Goal: Information Seeking & Learning: Learn about a topic

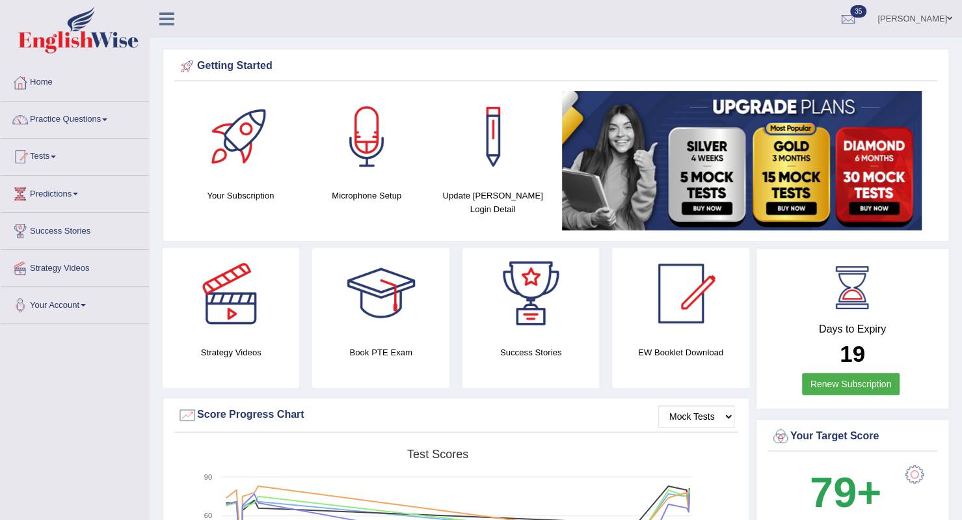
click at [49, 123] on link "Practice Questions" at bounding box center [75, 117] width 148 height 33
click at [49, 123] on link "Practice Questions" at bounding box center [73, 117] width 145 height 33
click at [49, 123] on link "Practice Questions" at bounding box center [75, 117] width 148 height 33
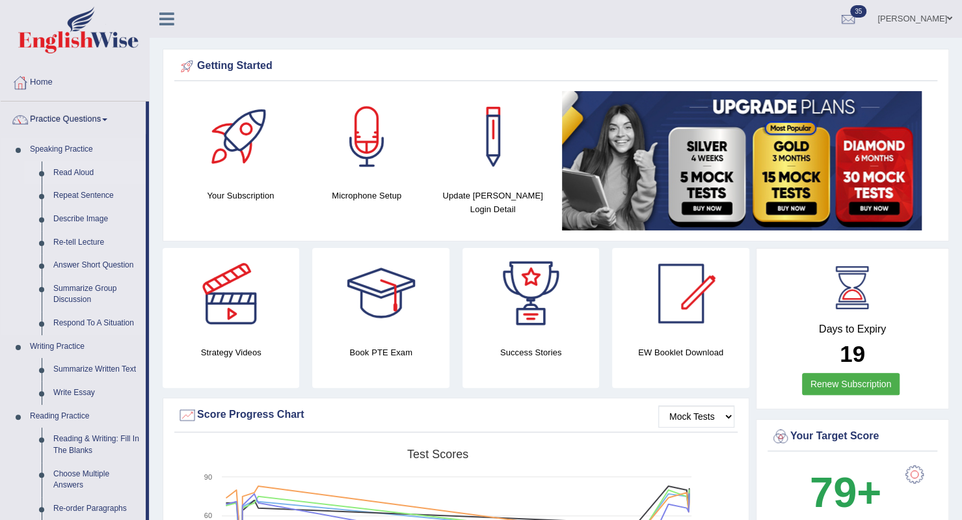
click at [62, 170] on link "Read Aloud" at bounding box center [96, 172] width 98 height 23
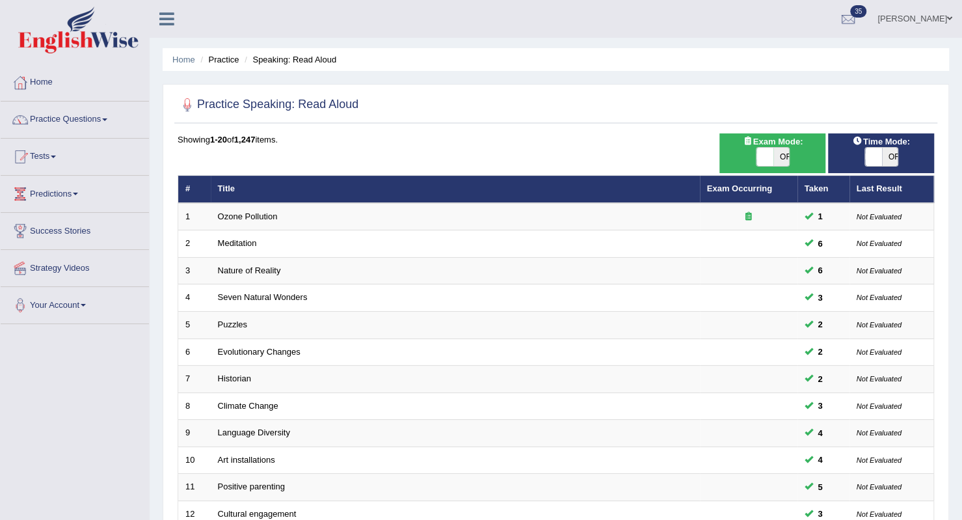
click at [744, 149] on div "ON OFF" at bounding box center [764, 157] width 51 height 18
click at [748, 154] on input "checkbox" at bounding box center [743, 152] width 8 height 8
checkbox input "true"
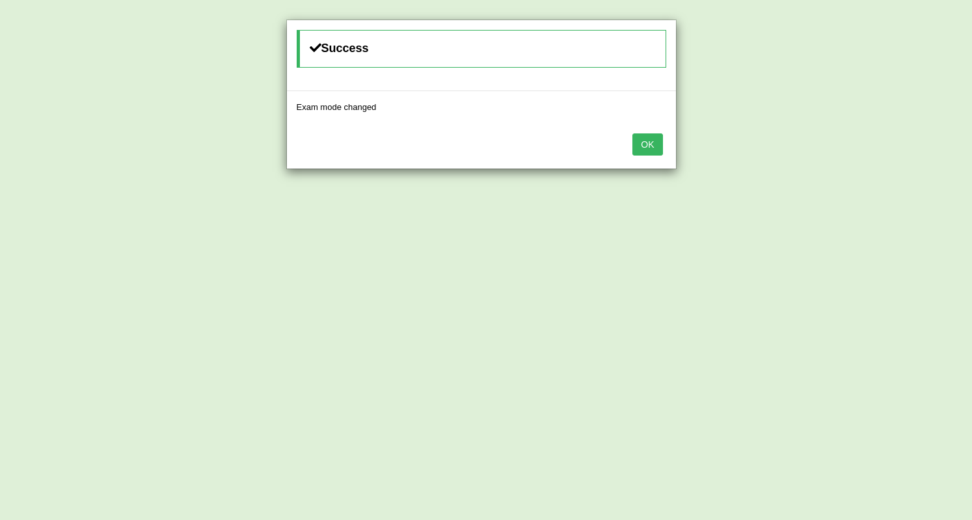
click at [652, 142] on button "OK" at bounding box center [647, 144] width 30 height 22
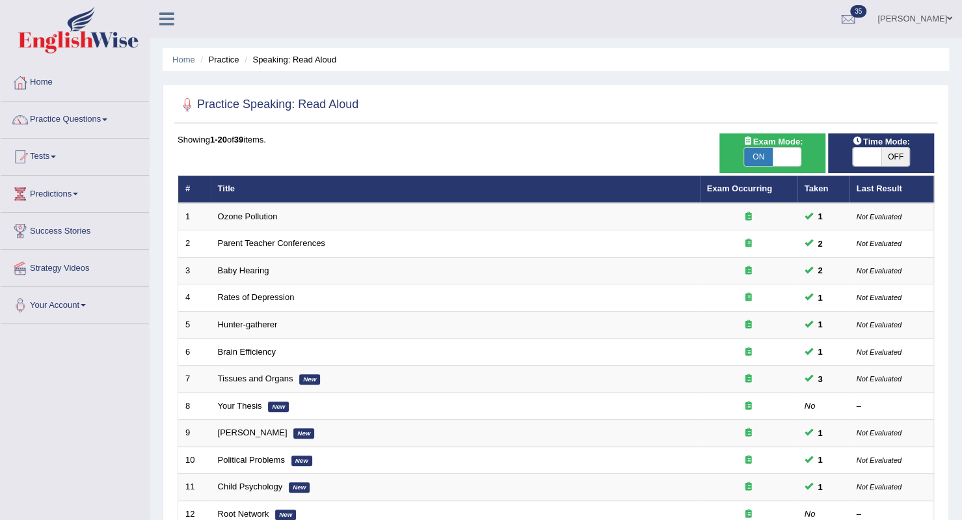
click at [887, 158] on span "OFF" at bounding box center [895, 157] width 29 height 18
checkbox input "true"
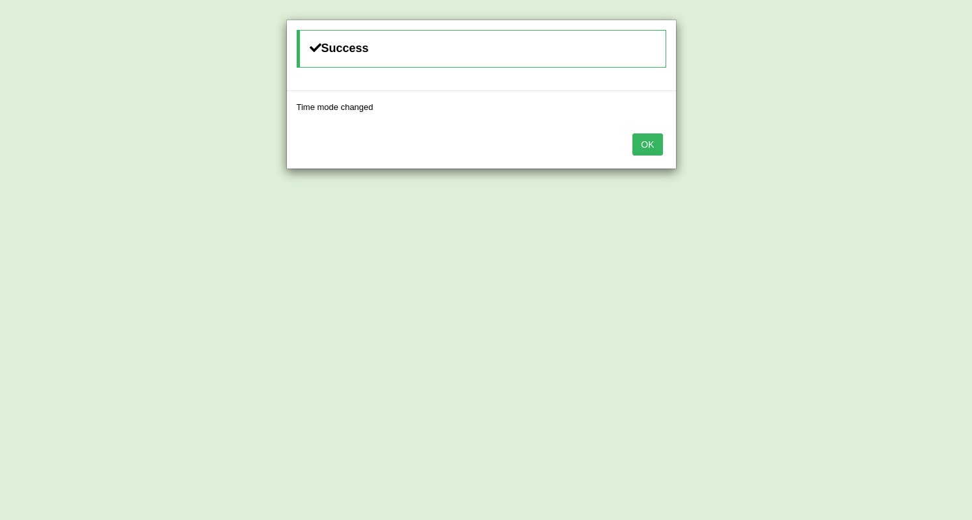
click at [650, 144] on button "OK" at bounding box center [647, 144] width 30 height 22
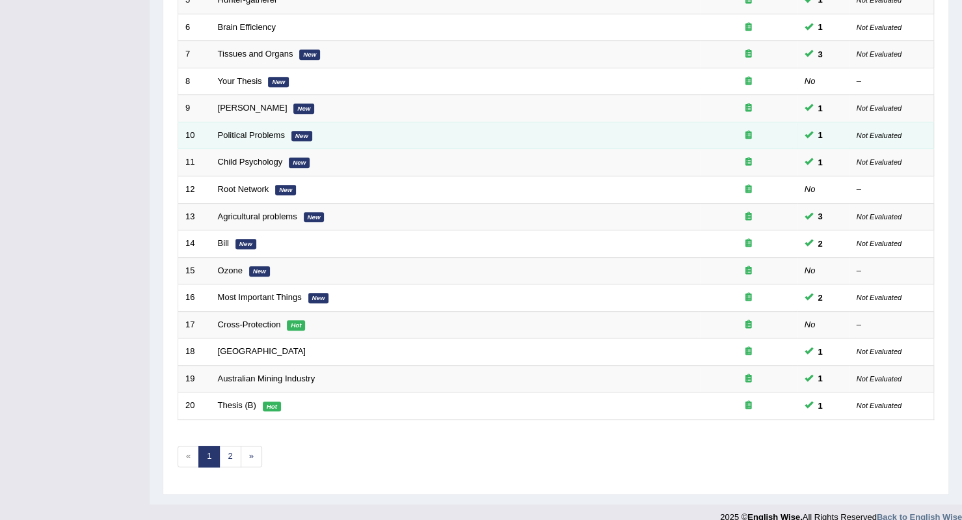
scroll to position [335, 0]
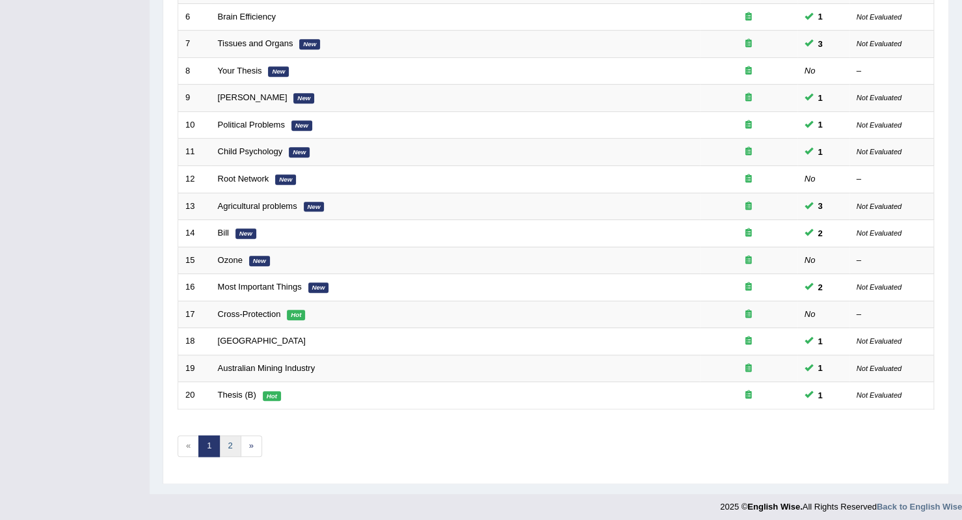
click at [226, 441] on link "2" at bounding box center [229, 445] width 21 height 21
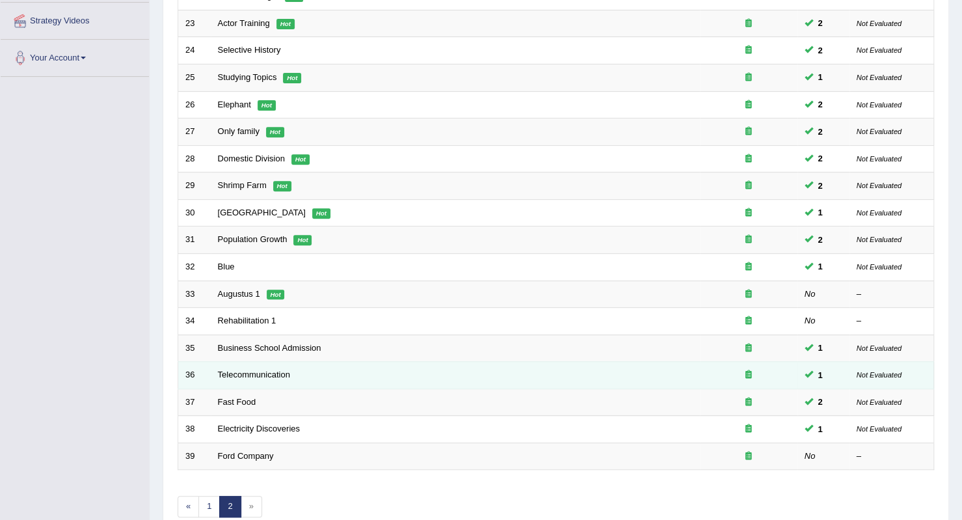
scroll to position [308, 0]
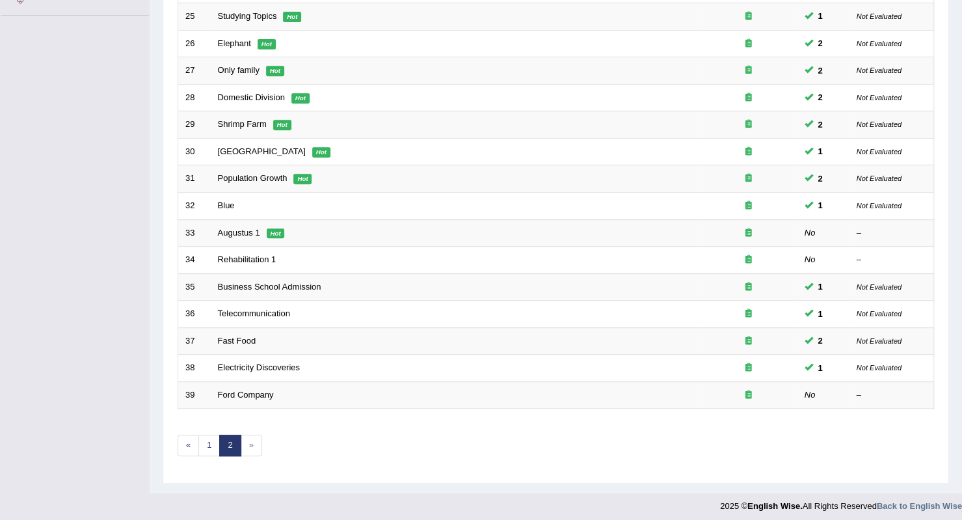
click at [249, 439] on span "»" at bounding box center [251, 444] width 21 height 21
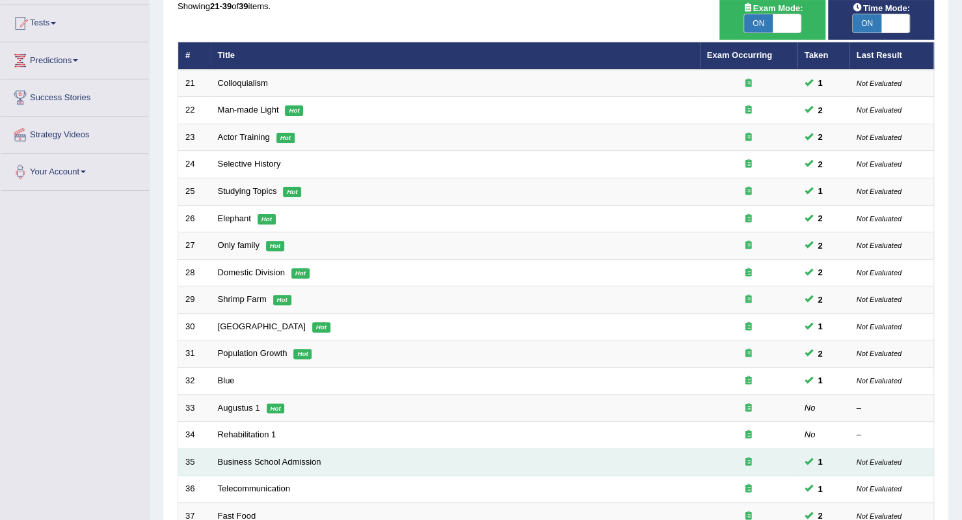
scroll to position [0, 0]
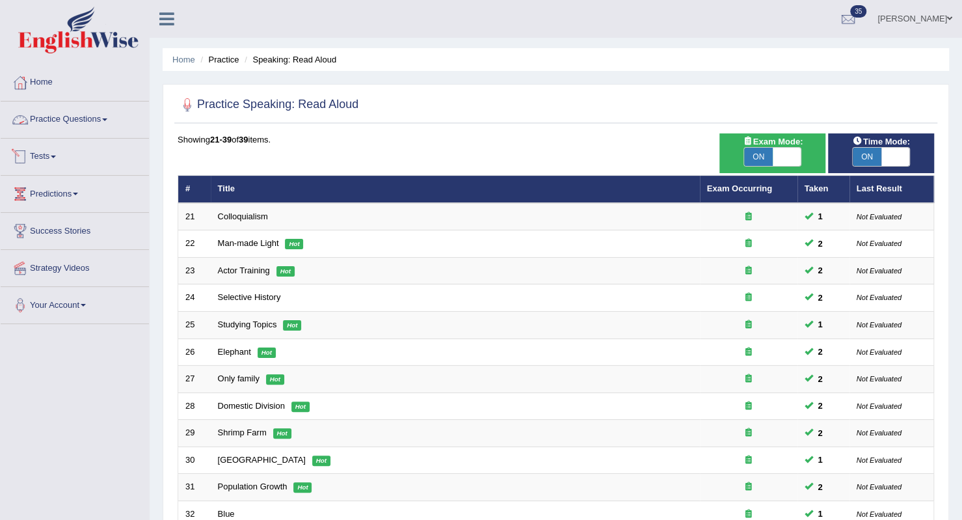
click at [99, 120] on link "Practice Questions" at bounding box center [75, 117] width 148 height 33
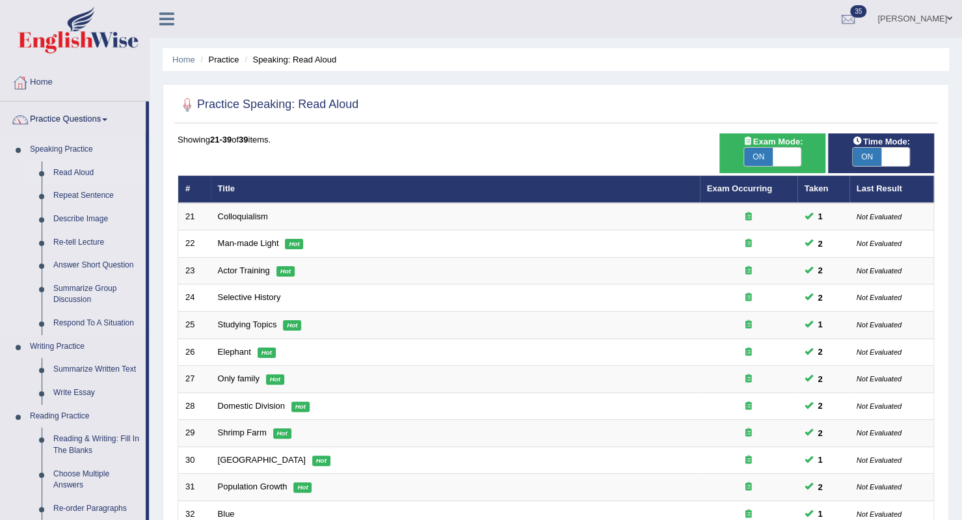
click at [85, 171] on link "Read Aloud" at bounding box center [96, 172] width 98 height 23
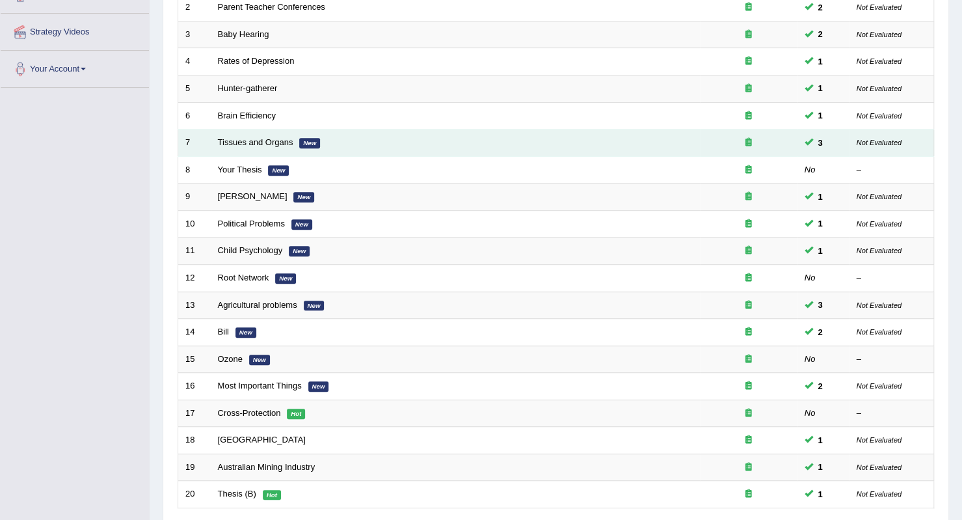
scroll to position [335, 0]
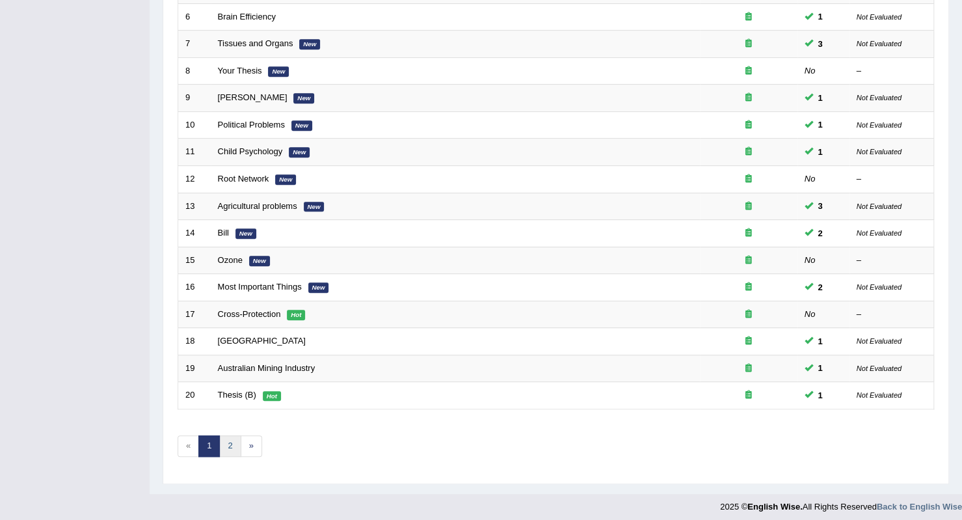
click at [235, 436] on link "2" at bounding box center [229, 445] width 21 height 21
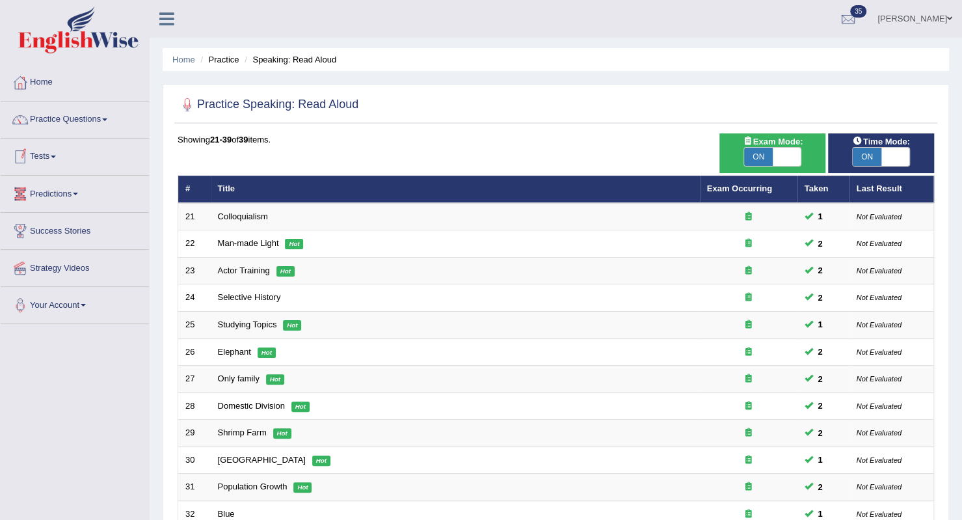
click at [60, 159] on link "Tests" at bounding box center [75, 155] width 148 height 33
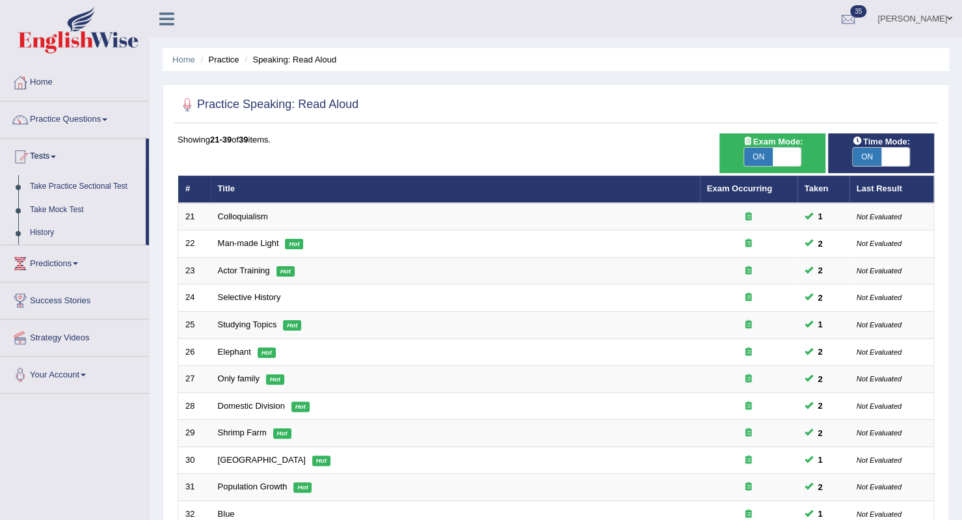
click at [57, 212] on link "Take Mock Test" at bounding box center [85, 209] width 122 height 23
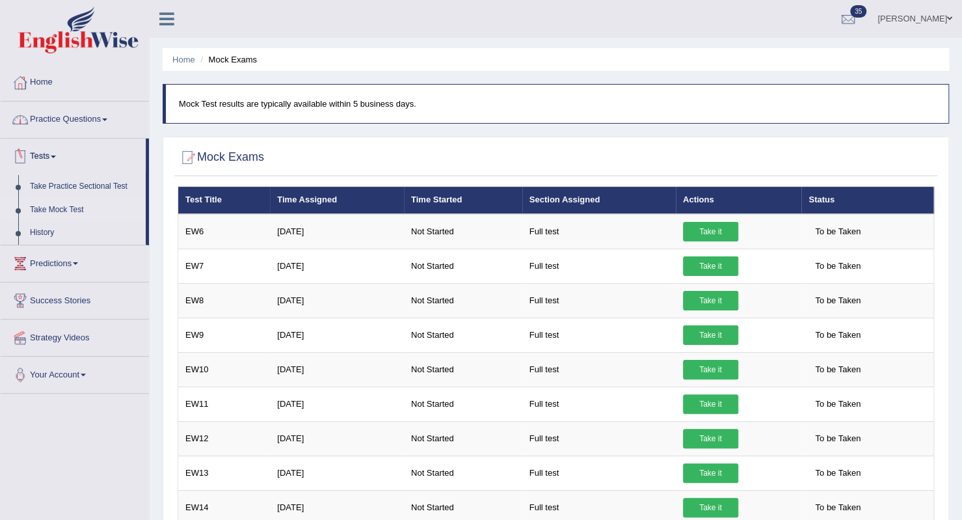
click at [57, 122] on link "Practice Questions" at bounding box center [75, 117] width 148 height 33
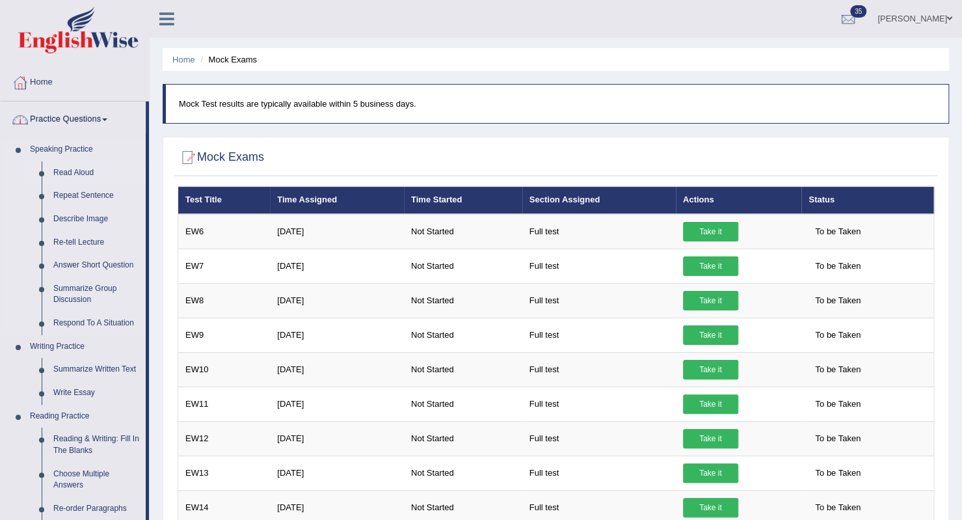
click at [69, 174] on link "Read Aloud" at bounding box center [96, 172] width 98 height 23
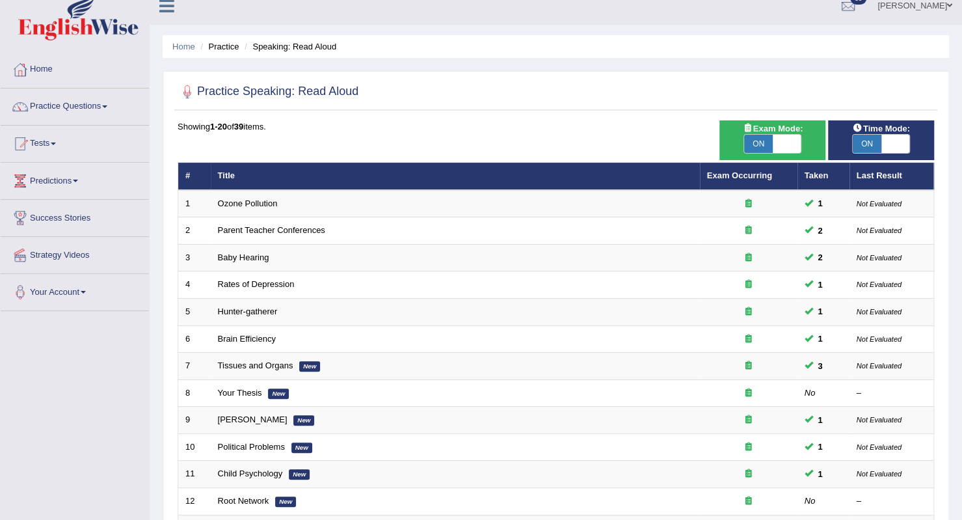
scroll to position [10, 0]
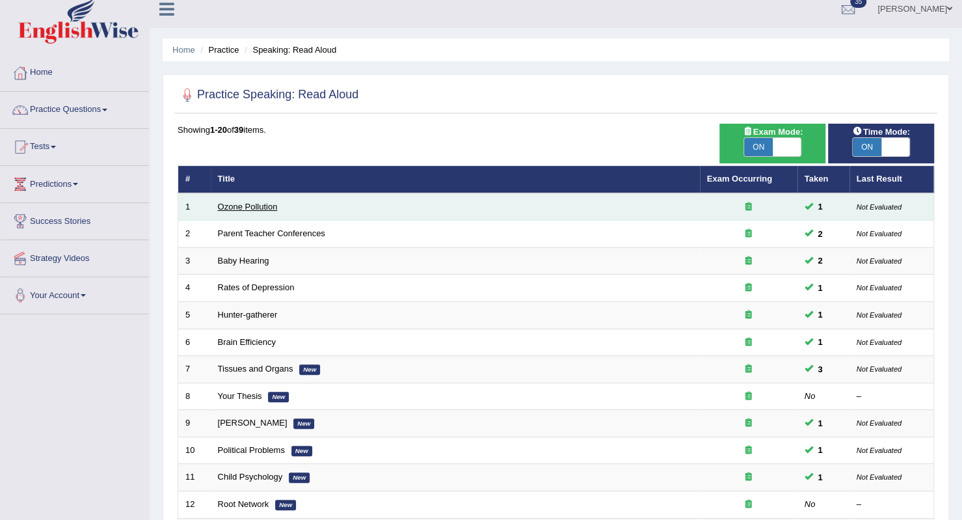
click at [251, 204] on link "Ozone Pollution" at bounding box center [248, 207] width 60 height 10
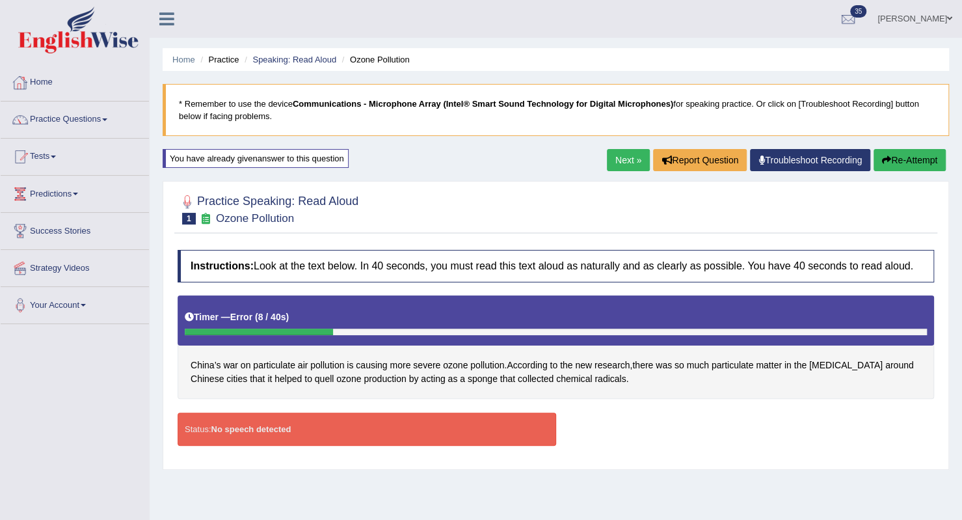
click at [45, 79] on link "Home" at bounding box center [75, 80] width 148 height 33
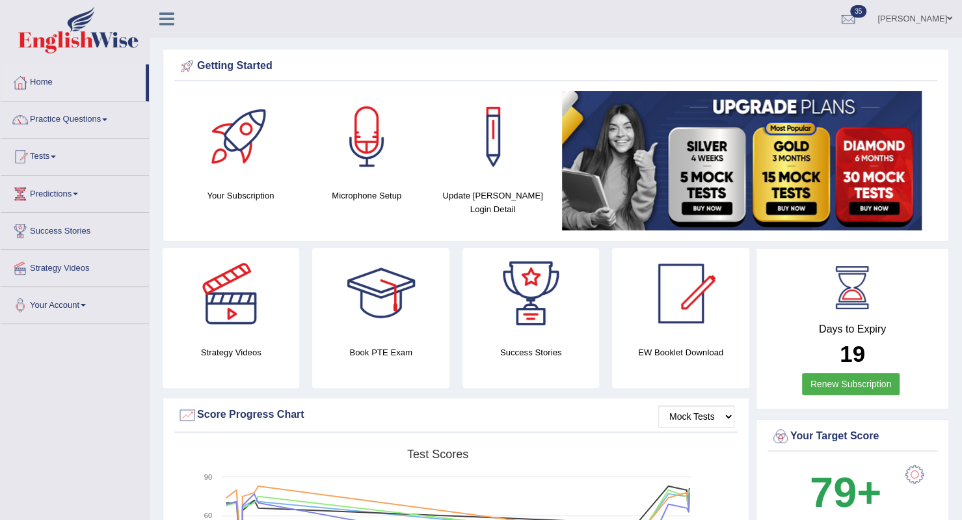
click at [73, 118] on link "Practice Questions" at bounding box center [75, 117] width 148 height 33
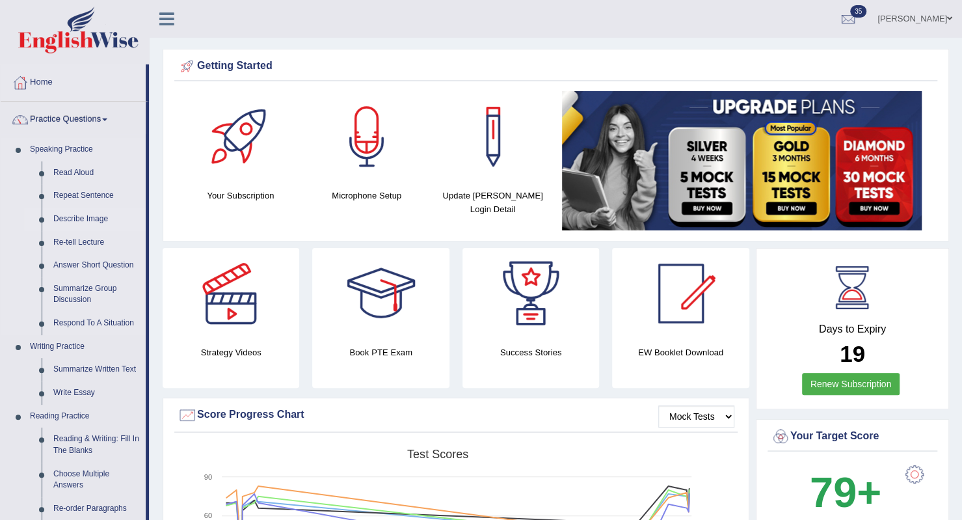
click at [78, 219] on link "Describe Image" at bounding box center [96, 218] width 98 height 23
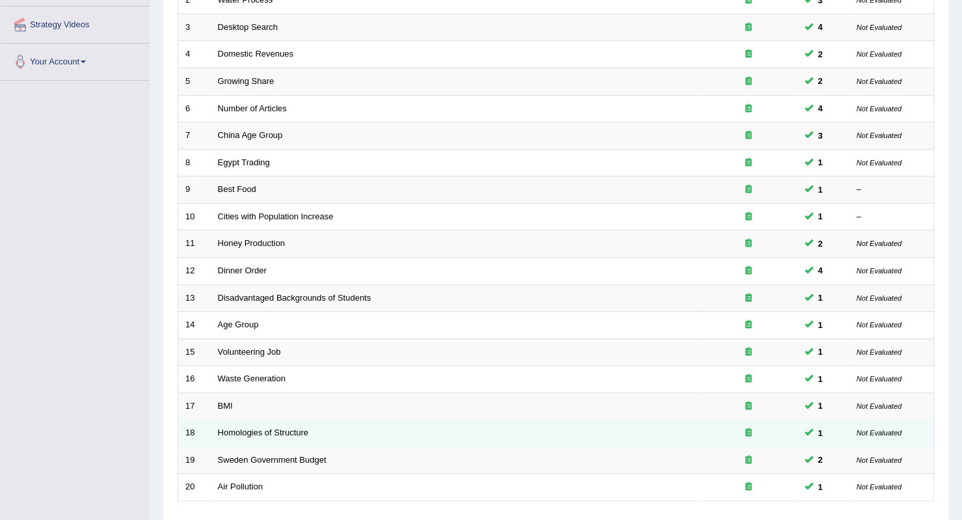
scroll to position [325, 0]
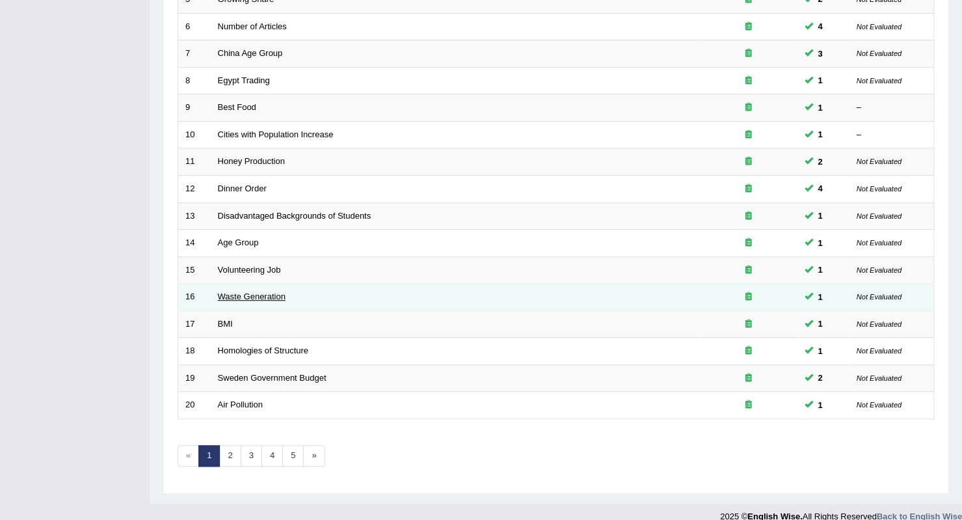
click at [257, 291] on link "Waste Generation" at bounding box center [252, 296] width 68 height 10
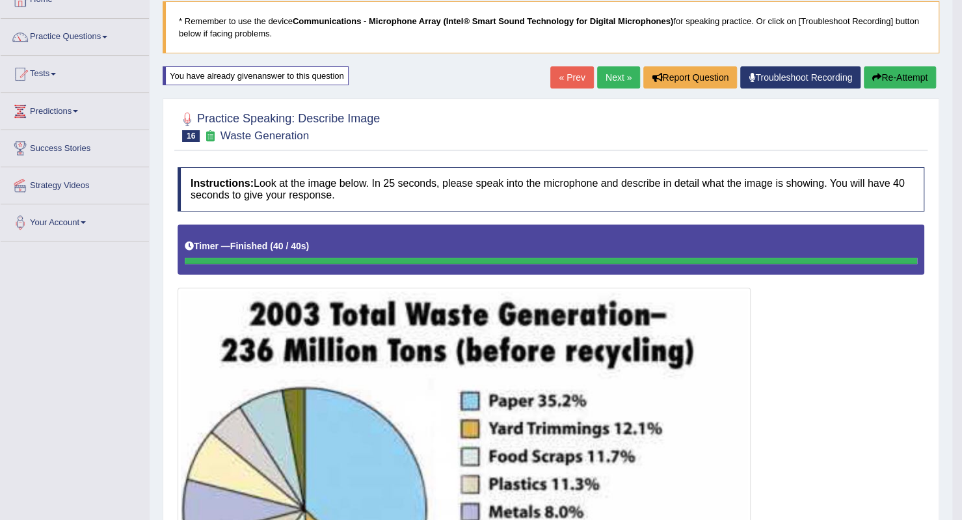
scroll to position [49, 0]
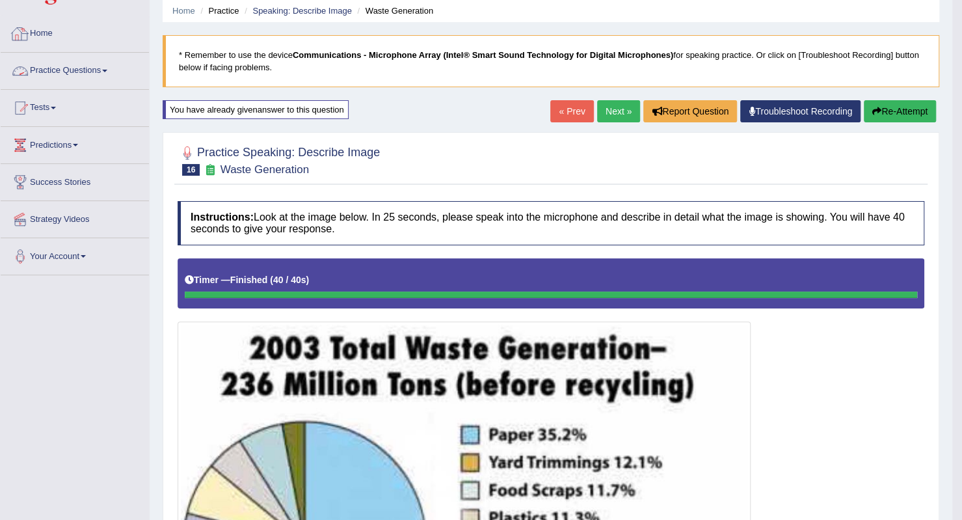
click at [51, 39] on link "Home" at bounding box center [75, 32] width 148 height 33
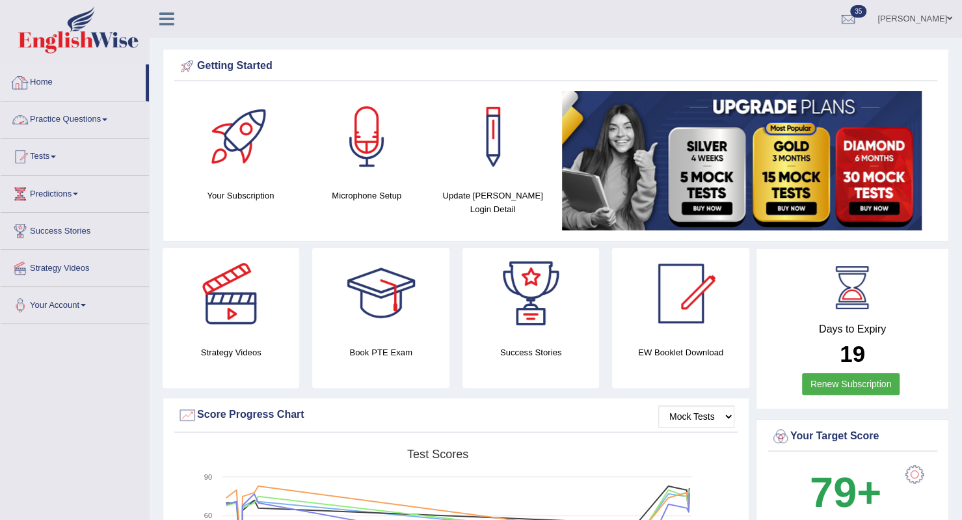
click at [108, 114] on link "Practice Questions" at bounding box center [75, 117] width 148 height 33
click at [108, 114] on link "Practice Questions" at bounding box center [73, 117] width 145 height 33
click at [104, 118] on link "Practice Questions" at bounding box center [75, 117] width 148 height 33
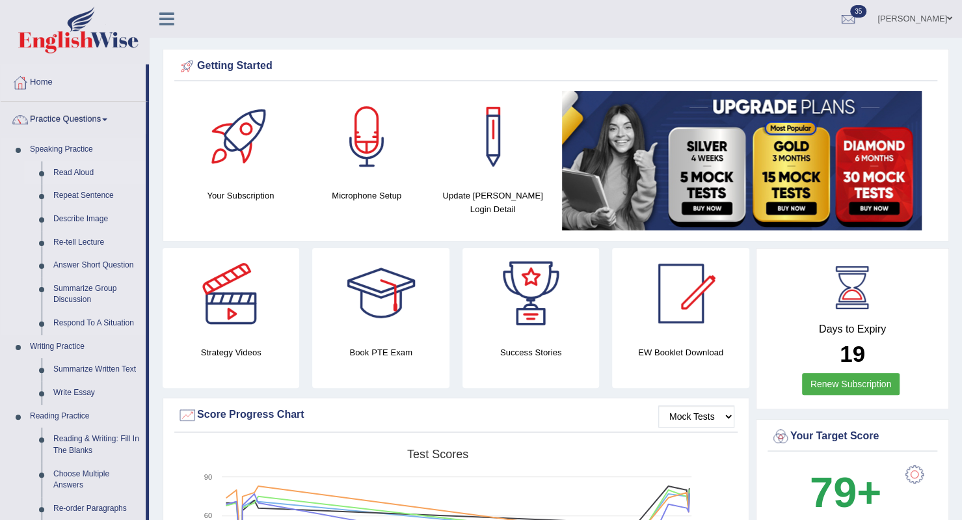
click at [85, 174] on link "Read Aloud" at bounding box center [96, 172] width 98 height 23
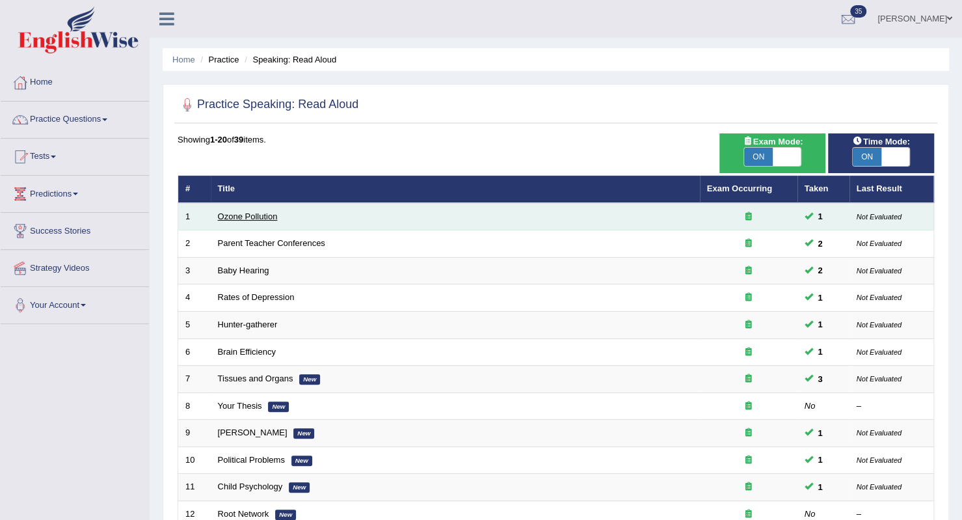
click at [258, 214] on link "Ozone Pollution" at bounding box center [248, 216] width 60 height 10
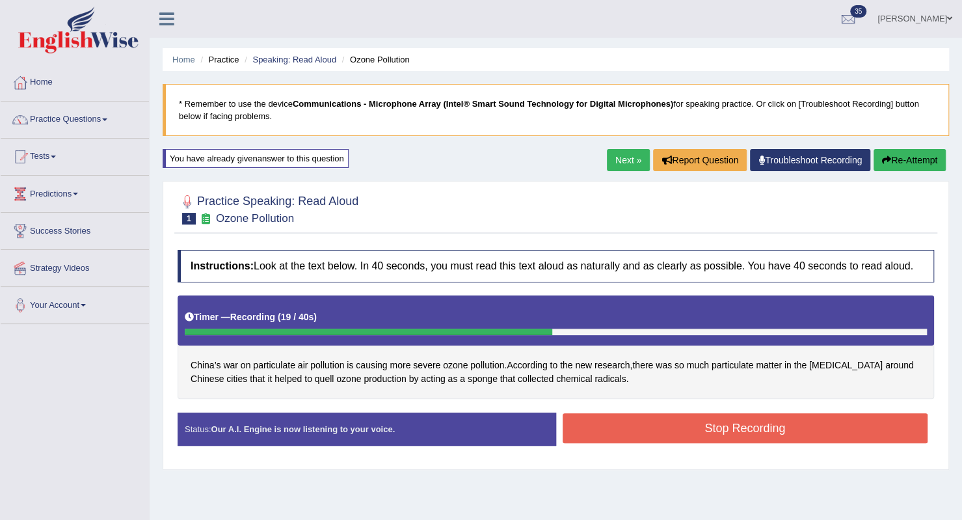
click at [589, 421] on button "Stop Recording" at bounding box center [745, 428] width 365 height 30
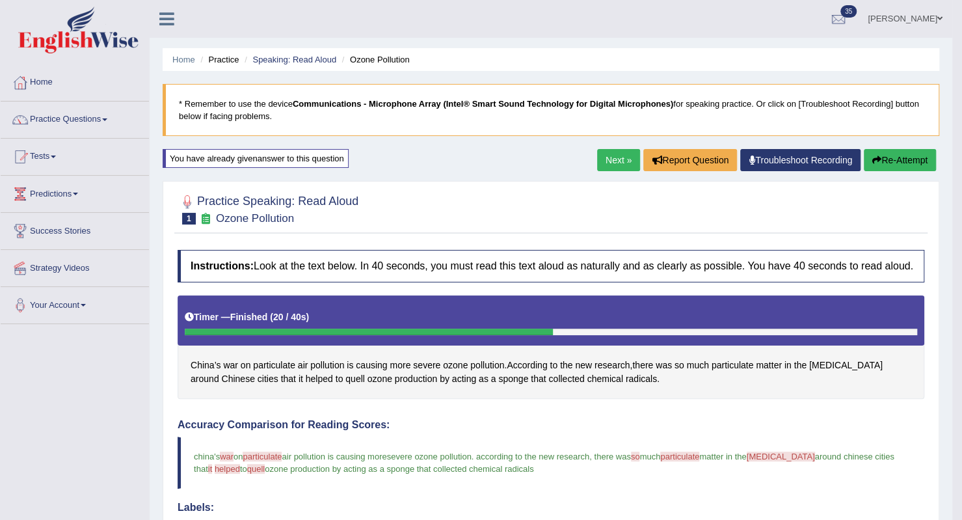
click at [614, 163] on link "Next »" at bounding box center [618, 160] width 43 height 22
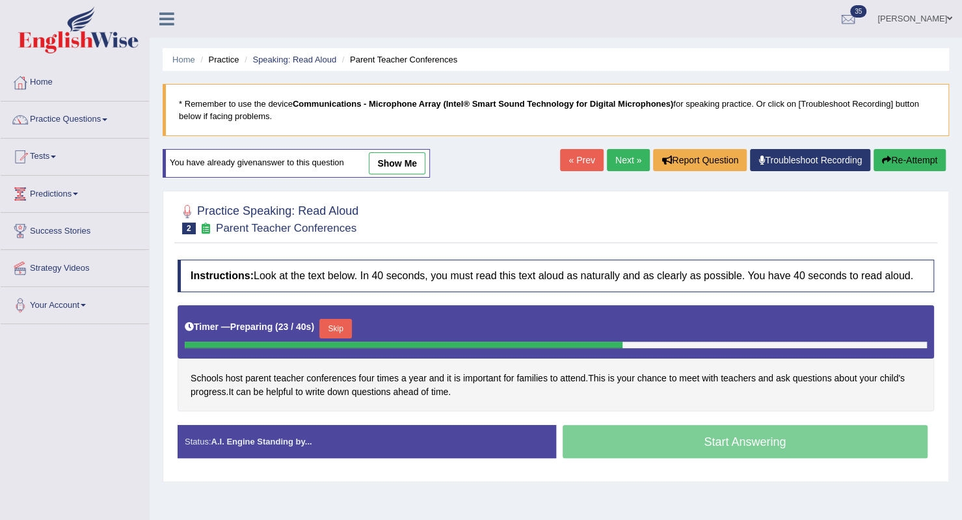
click at [342, 325] on button "Skip" at bounding box center [335, 329] width 33 height 20
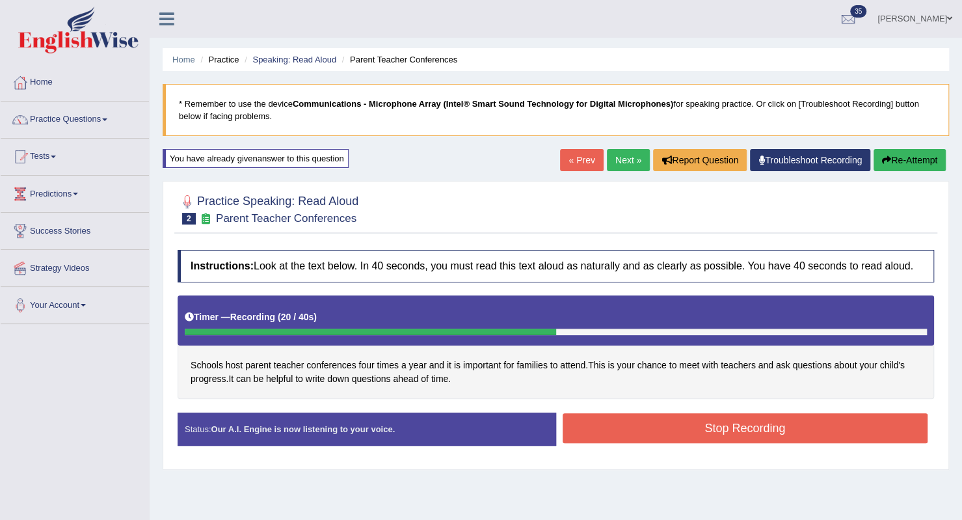
click at [656, 421] on button "Stop Recording" at bounding box center [745, 428] width 365 height 30
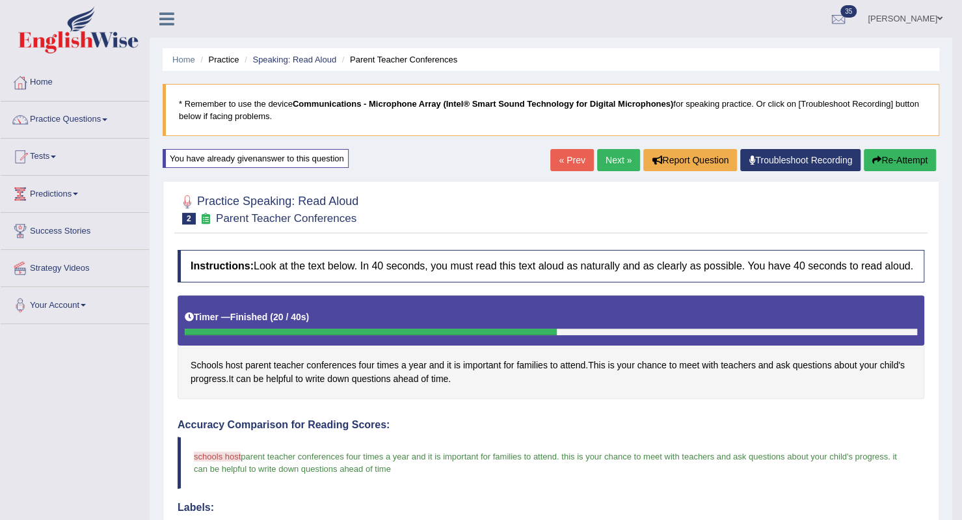
click at [612, 157] on link "Next »" at bounding box center [618, 160] width 43 height 22
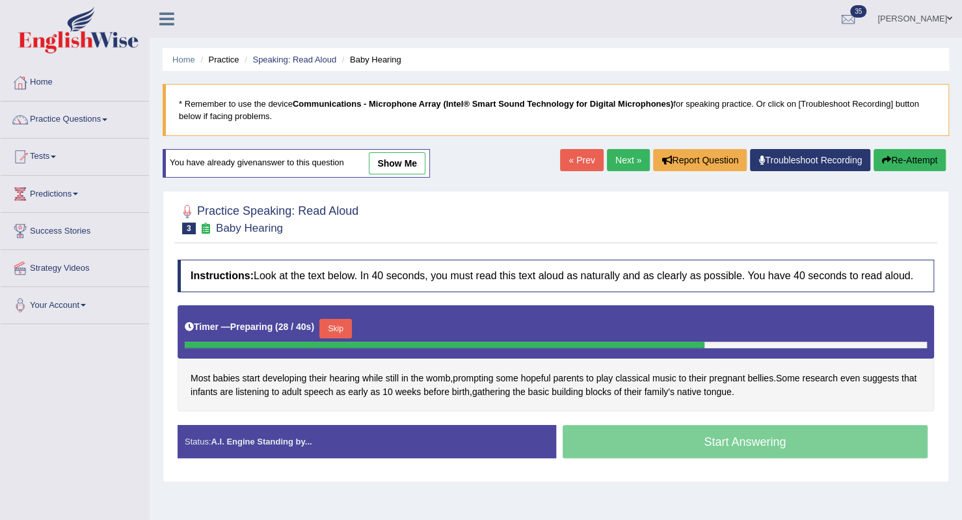
click at [343, 327] on button "Skip" at bounding box center [335, 329] width 33 height 20
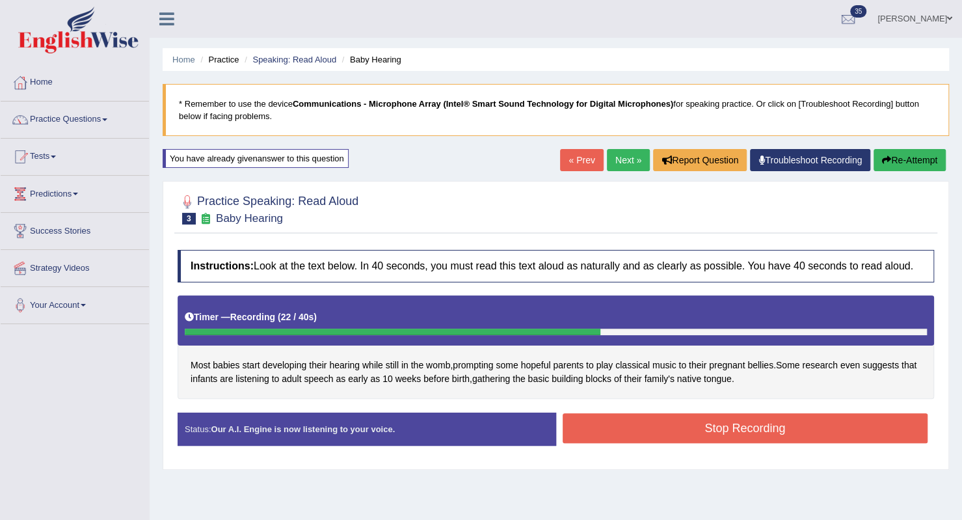
click at [573, 430] on button "Stop Recording" at bounding box center [745, 428] width 365 height 30
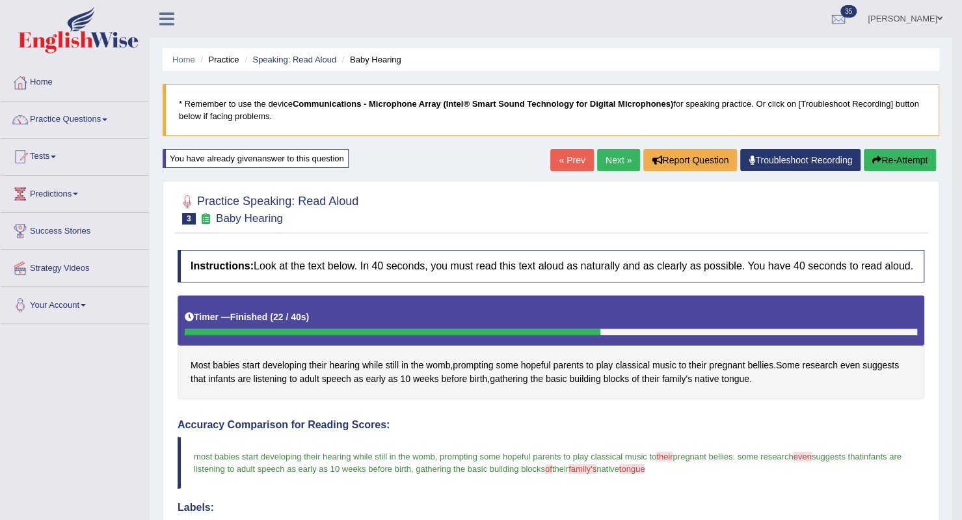
click at [607, 158] on link "Next »" at bounding box center [618, 160] width 43 height 22
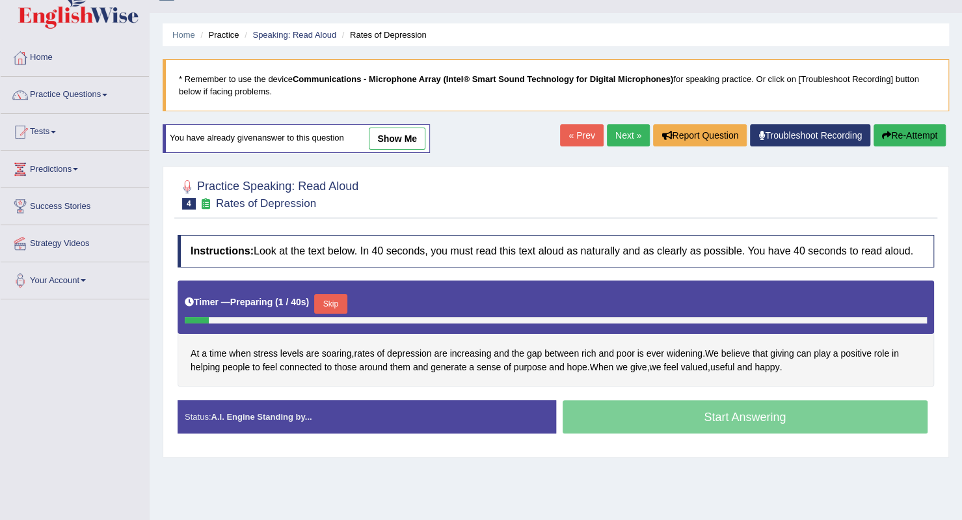
scroll to position [26, 0]
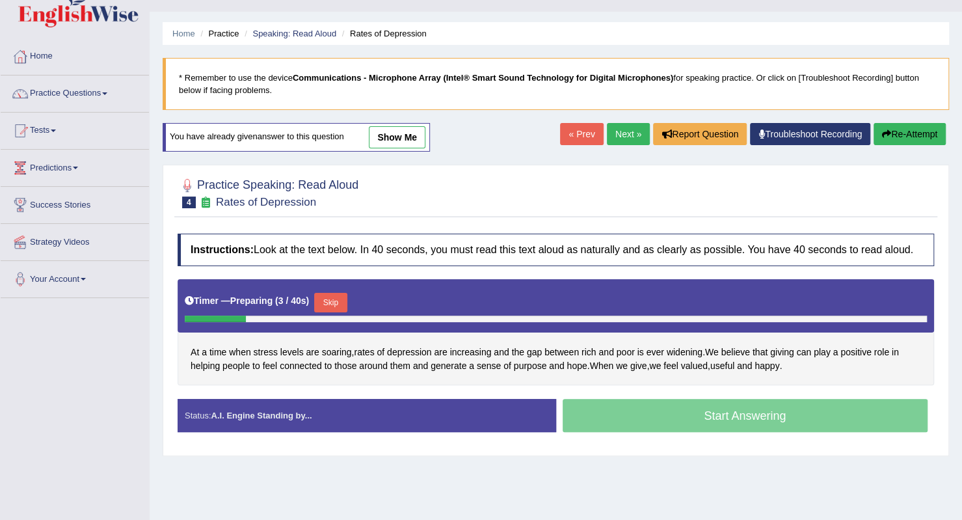
click at [338, 299] on button "Skip" at bounding box center [330, 303] width 33 height 20
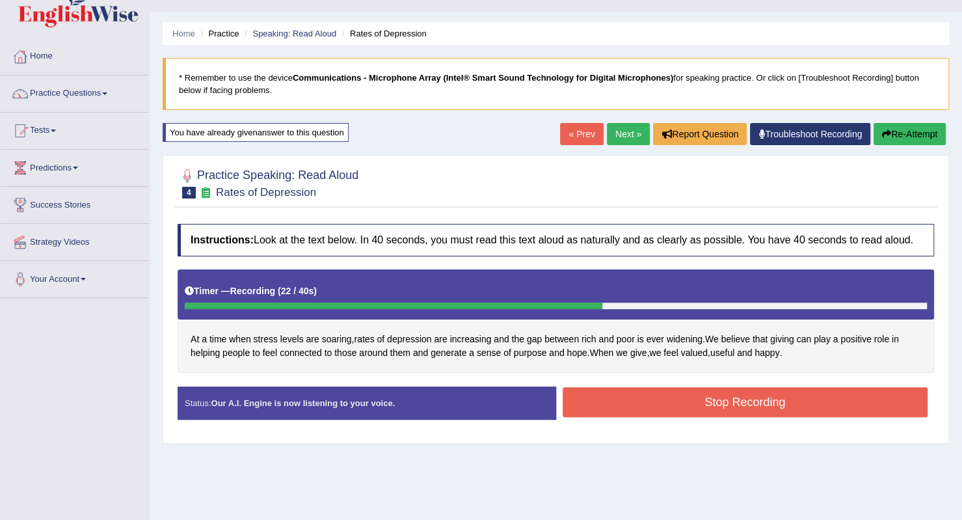
click at [610, 416] on div "Stop Recording" at bounding box center [745, 403] width 379 height 33
click at [607, 396] on button "Stop Recording" at bounding box center [745, 402] width 365 height 30
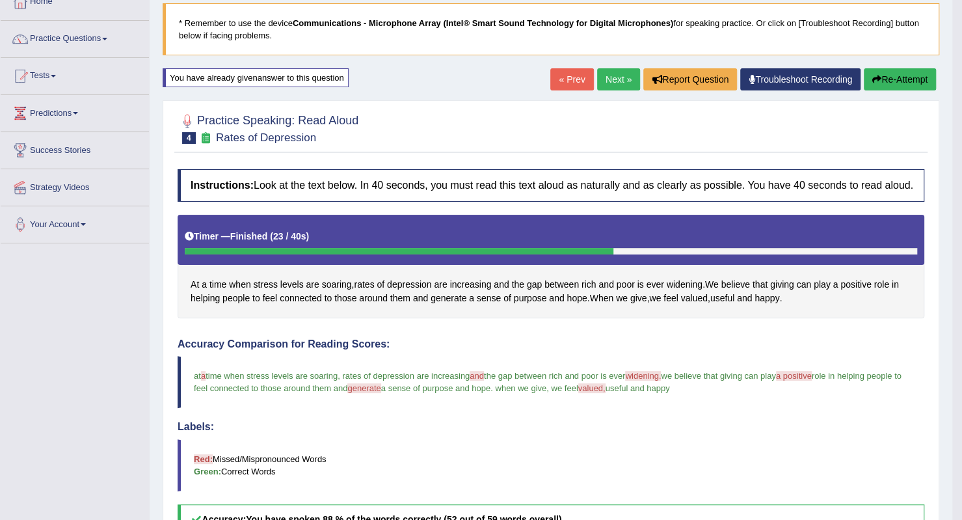
scroll to position [78, 0]
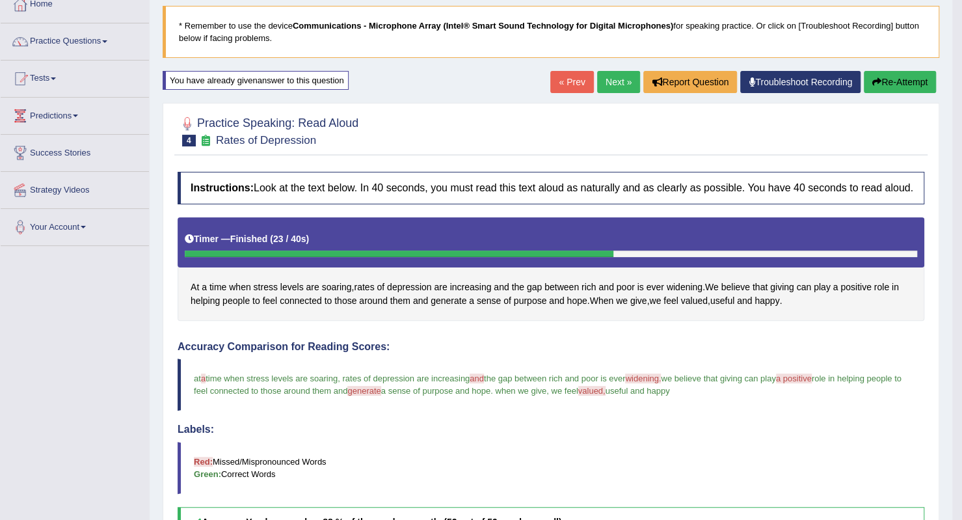
click at [624, 77] on link "Next »" at bounding box center [618, 82] width 43 height 22
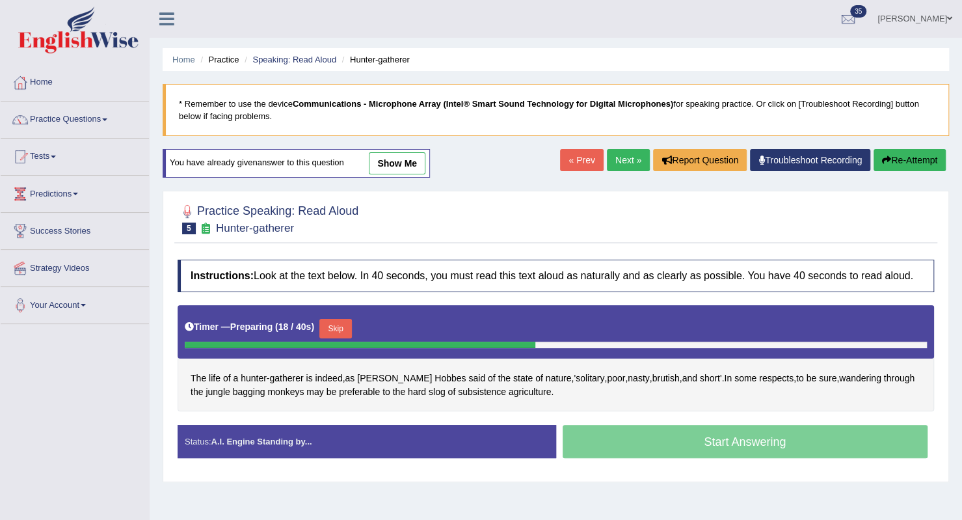
click at [334, 330] on button "Skip" at bounding box center [335, 329] width 33 height 20
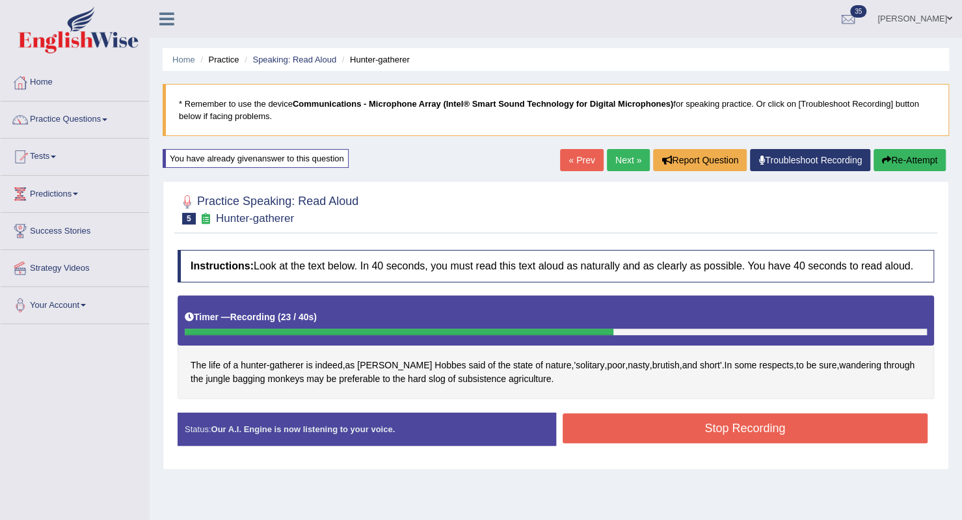
click at [653, 415] on button "Stop Recording" at bounding box center [745, 428] width 365 height 30
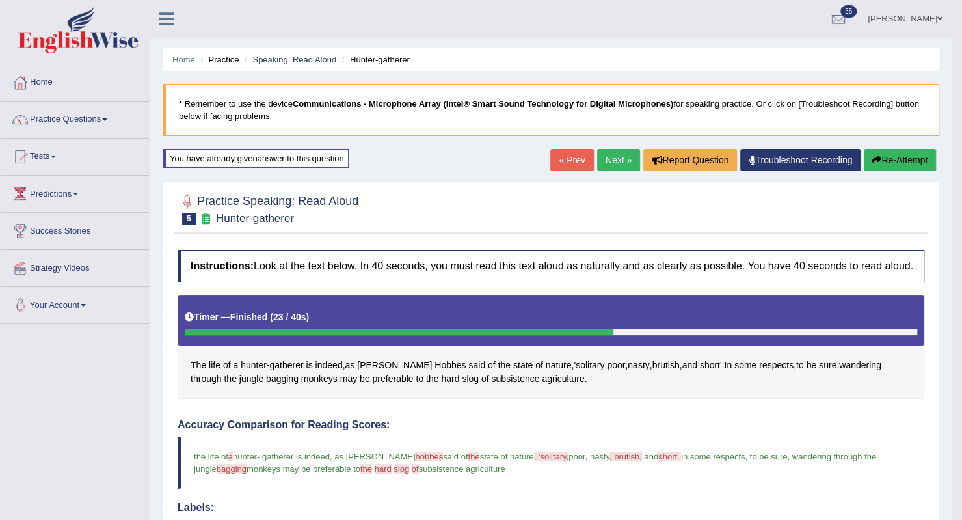
click at [610, 157] on link "Next »" at bounding box center [618, 160] width 43 height 22
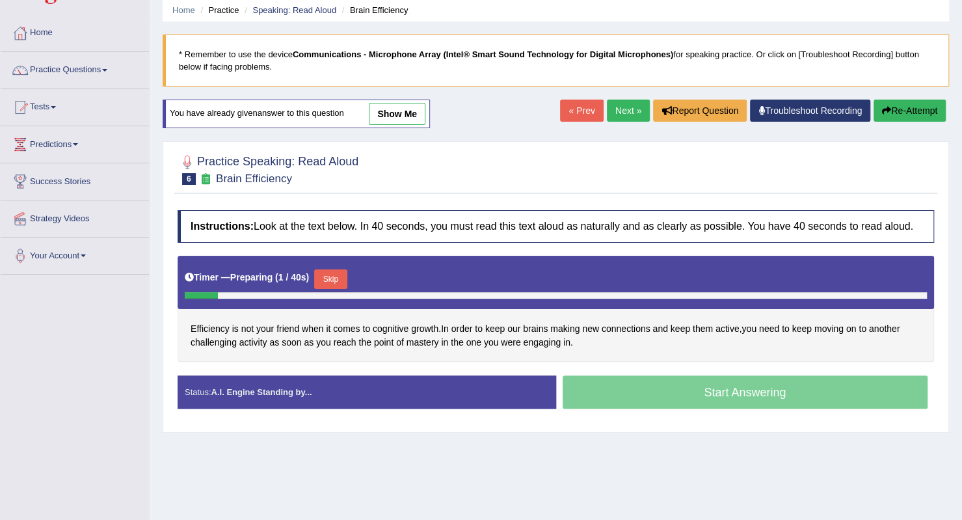
scroll to position [52, 0]
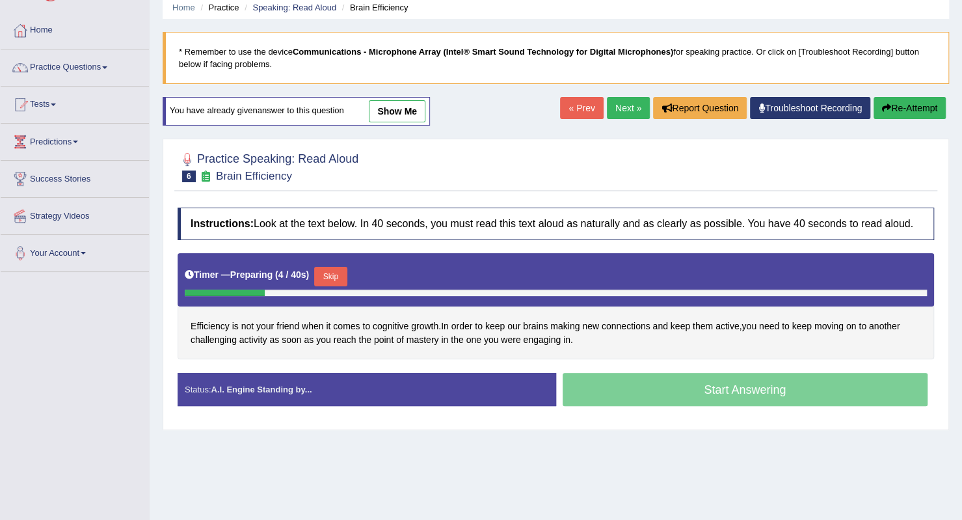
click at [346, 274] on button "Skip" at bounding box center [330, 277] width 33 height 20
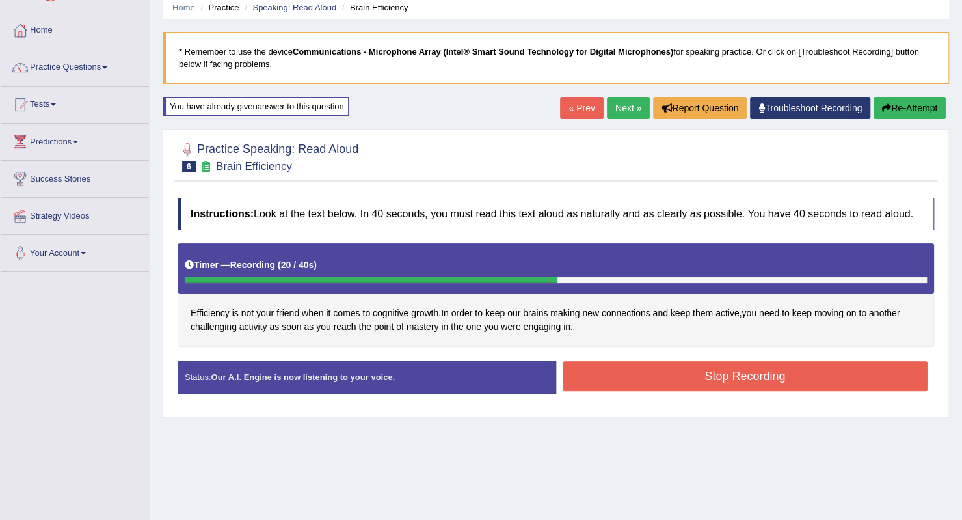
click at [618, 370] on button "Stop Recording" at bounding box center [745, 376] width 365 height 30
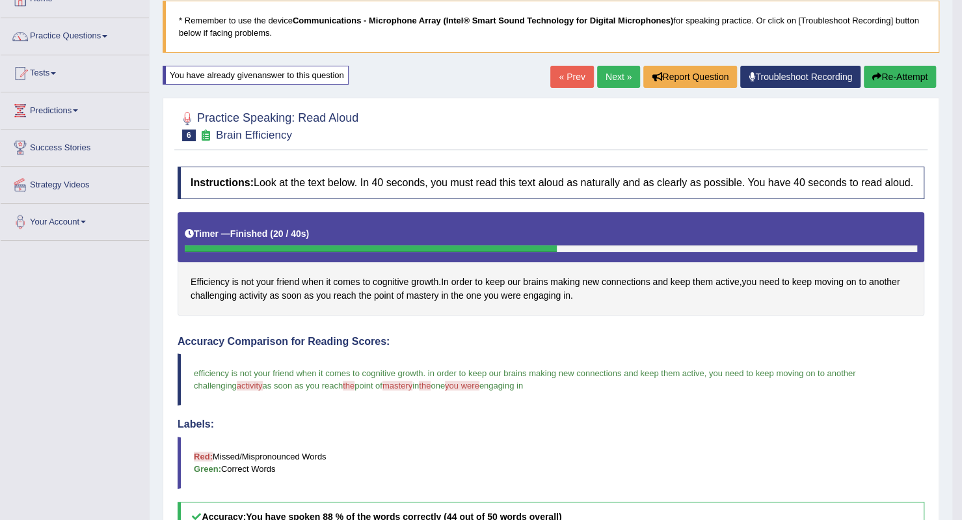
scroll to position [0, 0]
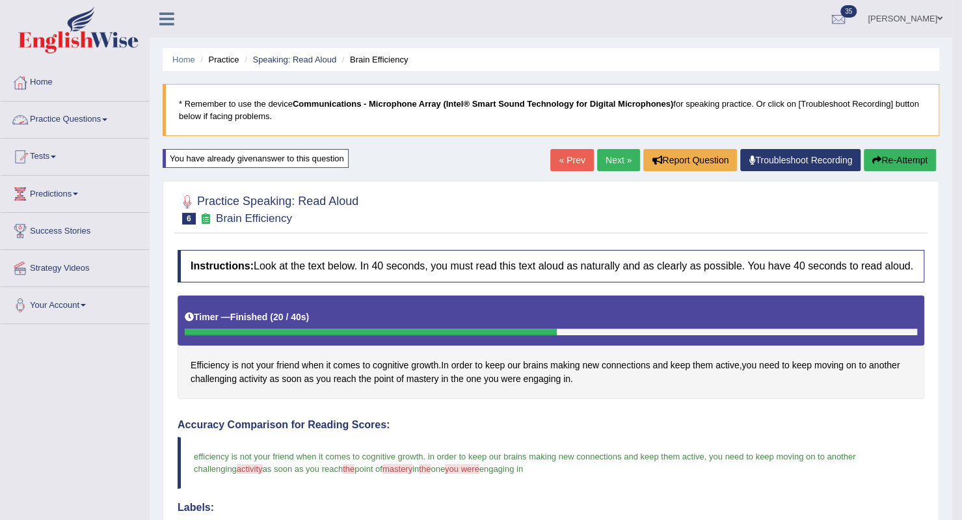
click at [113, 120] on link "Practice Questions" at bounding box center [75, 117] width 148 height 33
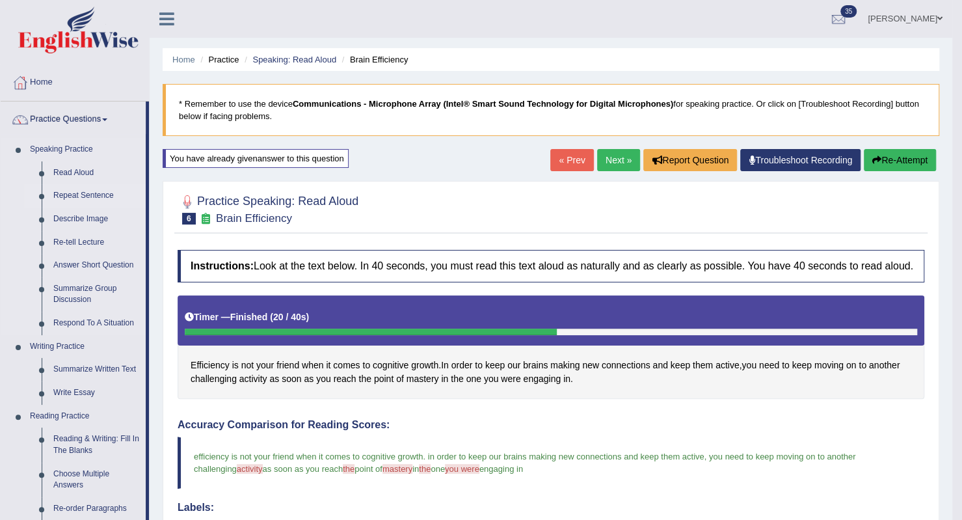
click at [103, 198] on link "Repeat Sentence" at bounding box center [96, 195] width 98 height 23
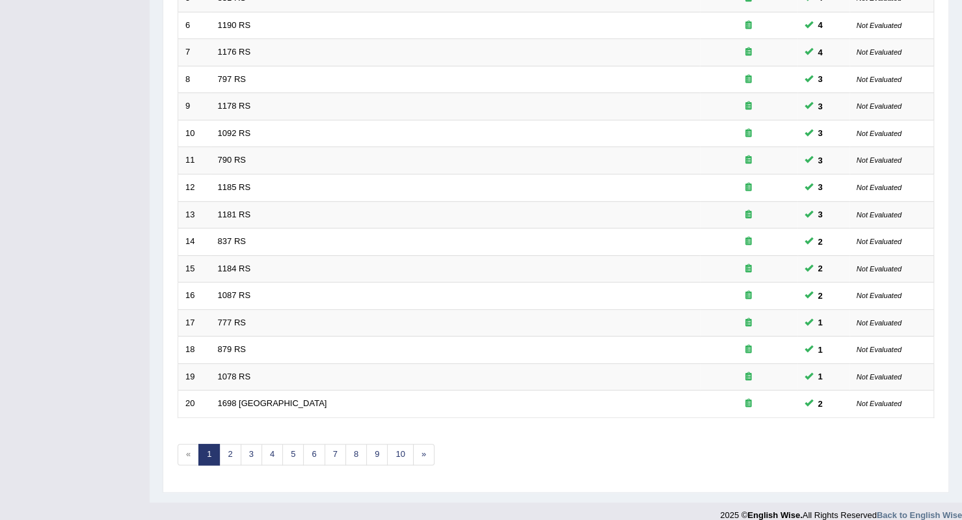
scroll to position [335, 0]
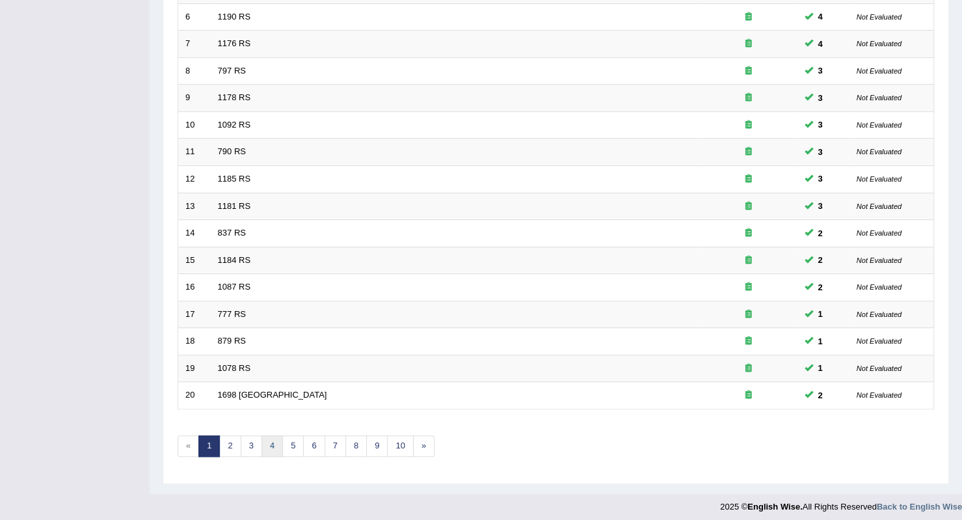
click at [266, 443] on link "4" at bounding box center [271, 445] width 21 height 21
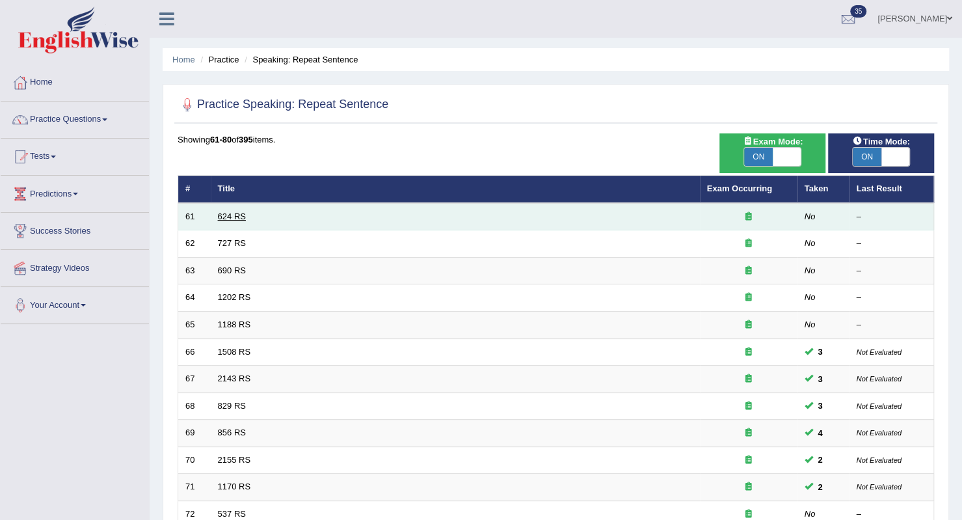
click at [235, 218] on link "624 RS" at bounding box center [232, 216] width 28 height 10
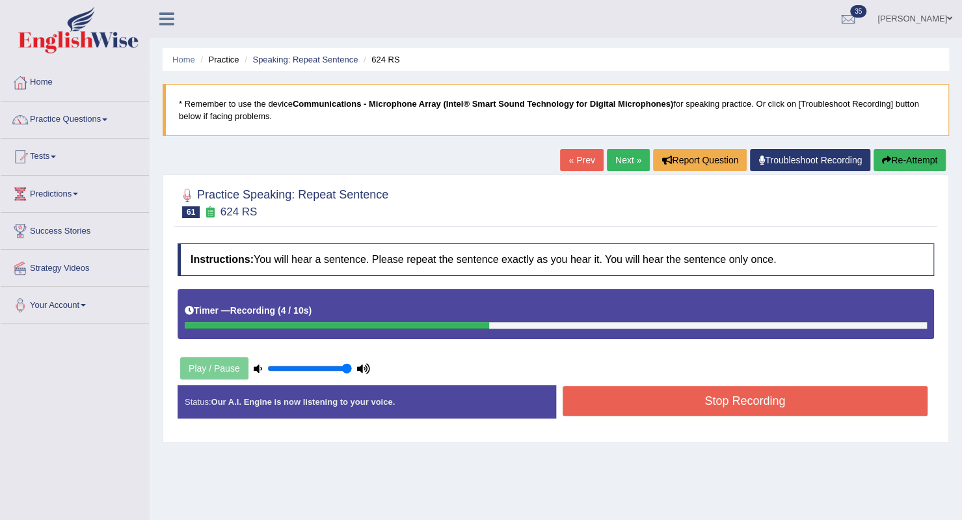
click at [607, 398] on button "Stop Recording" at bounding box center [745, 401] width 365 height 30
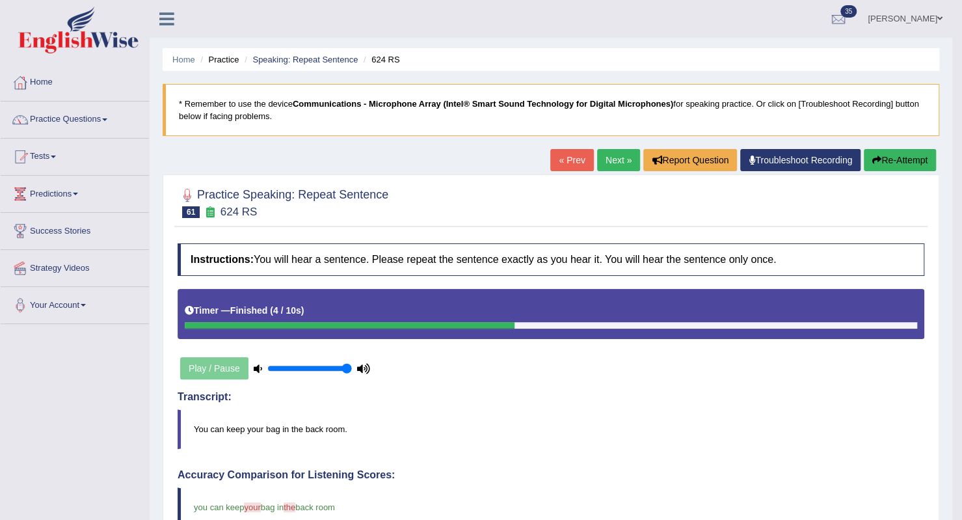
click at [612, 161] on link "Next »" at bounding box center [618, 160] width 43 height 22
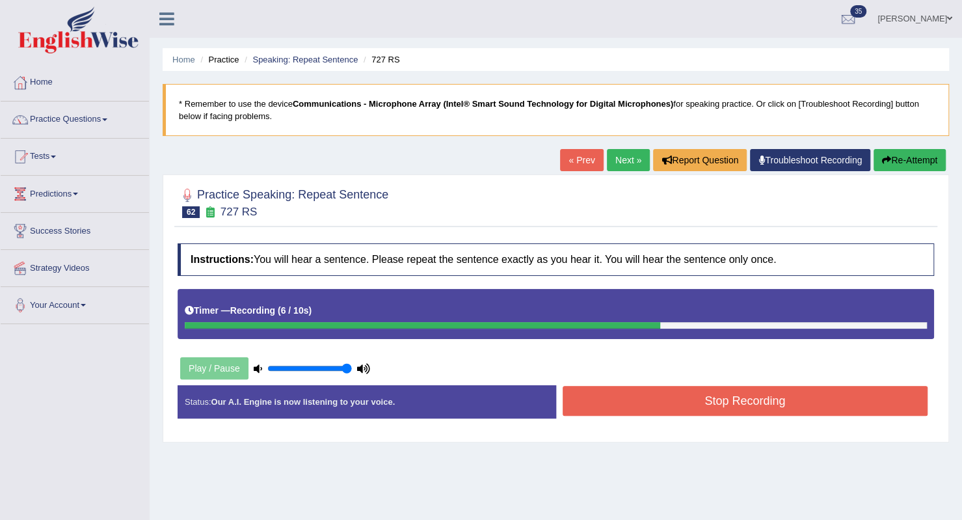
click at [655, 395] on button "Stop Recording" at bounding box center [745, 401] width 365 height 30
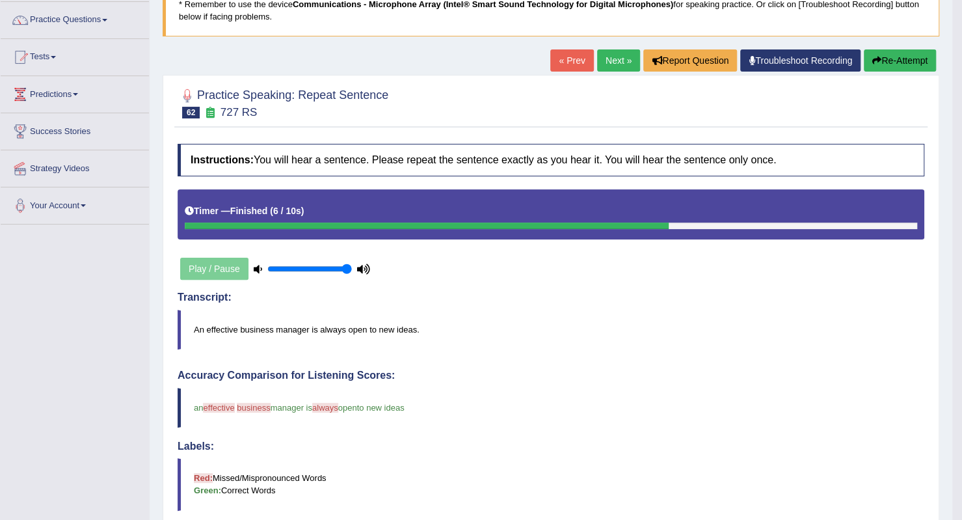
scroll to position [78, 0]
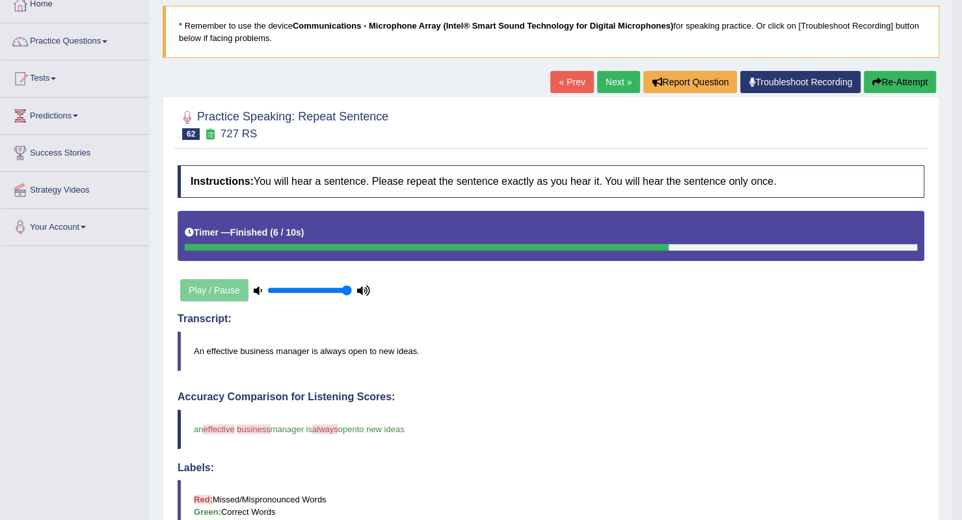
click at [598, 76] on link "Next »" at bounding box center [618, 82] width 43 height 22
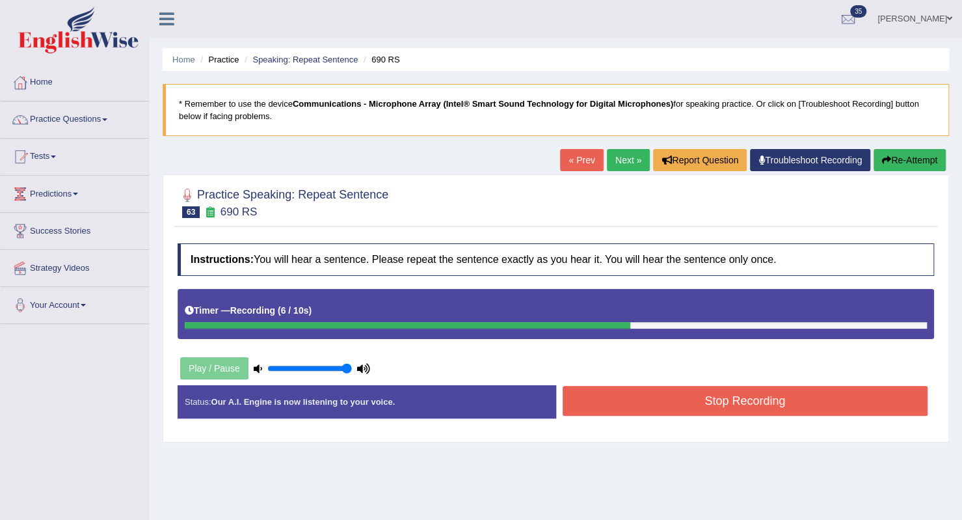
click at [689, 406] on button "Stop Recording" at bounding box center [745, 401] width 365 height 30
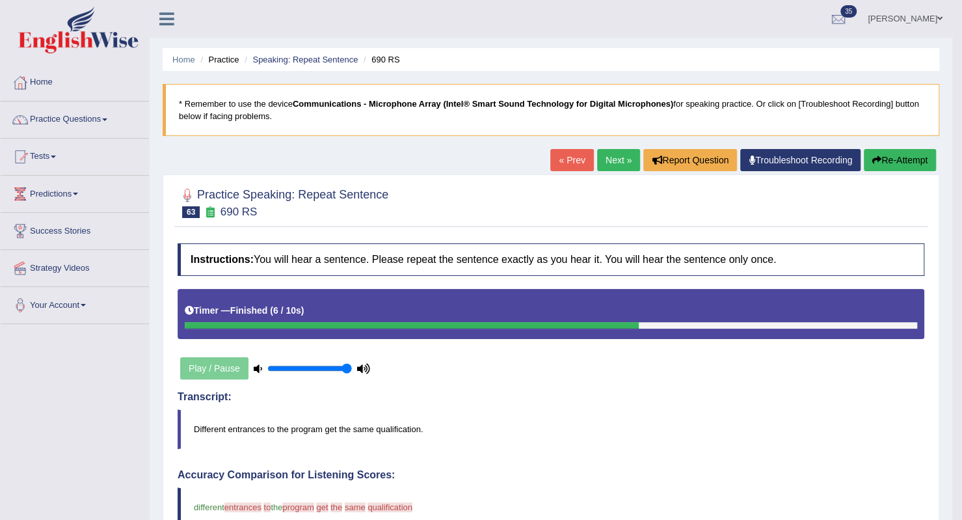
click at [604, 159] on link "Next »" at bounding box center [618, 160] width 43 height 22
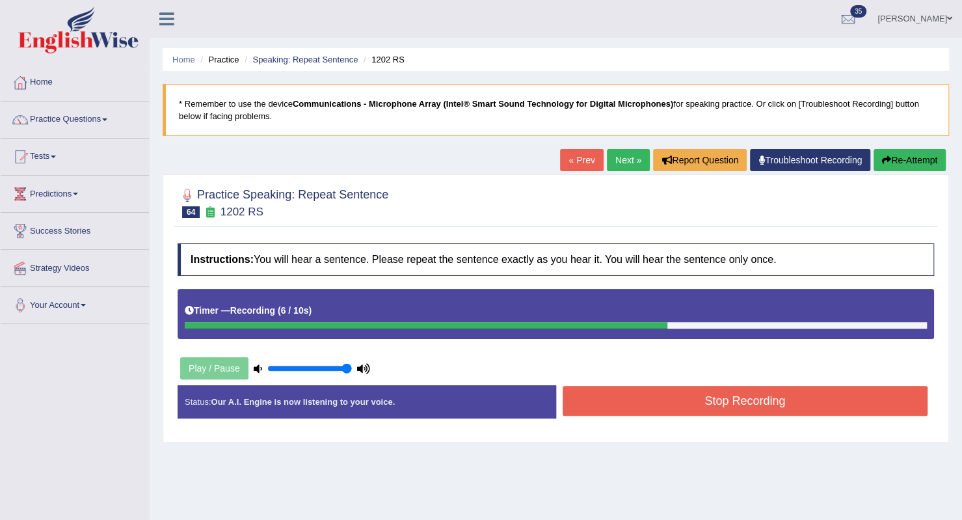
click at [687, 403] on button "Stop Recording" at bounding box center [745, 401] width 365 height 30
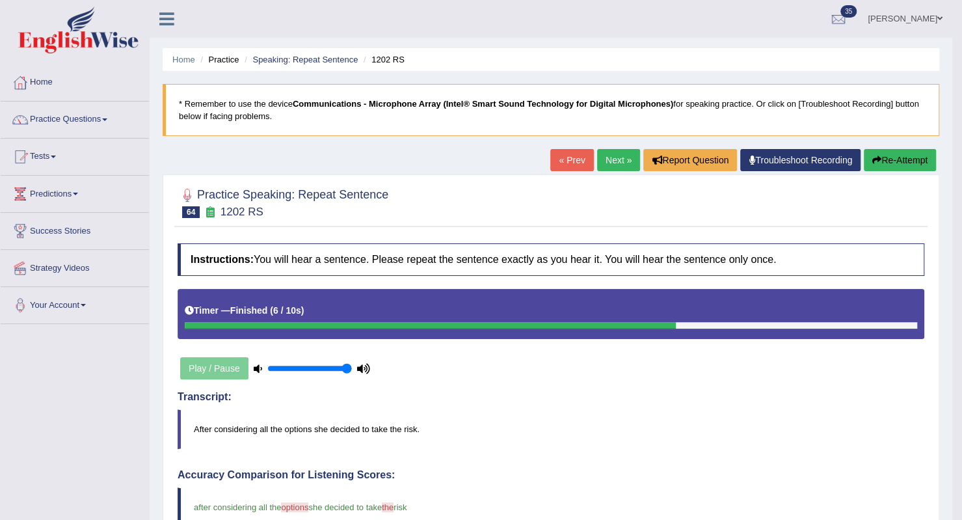
click at [606, 161] on link "Next »" at bounding box center [618, 160] width 43 height 22
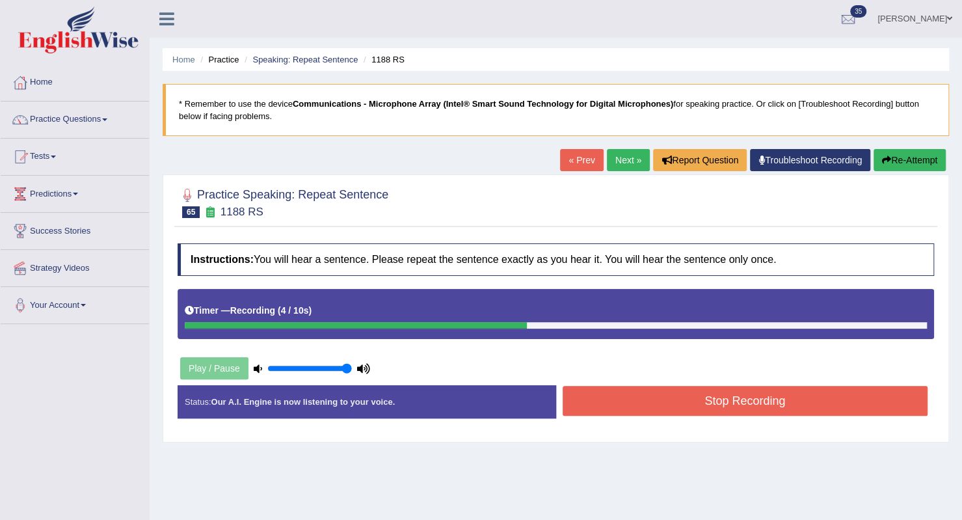
click at [579, 395] on button "Stop Recording" at bounding box center [745, 401] width 365 height 30
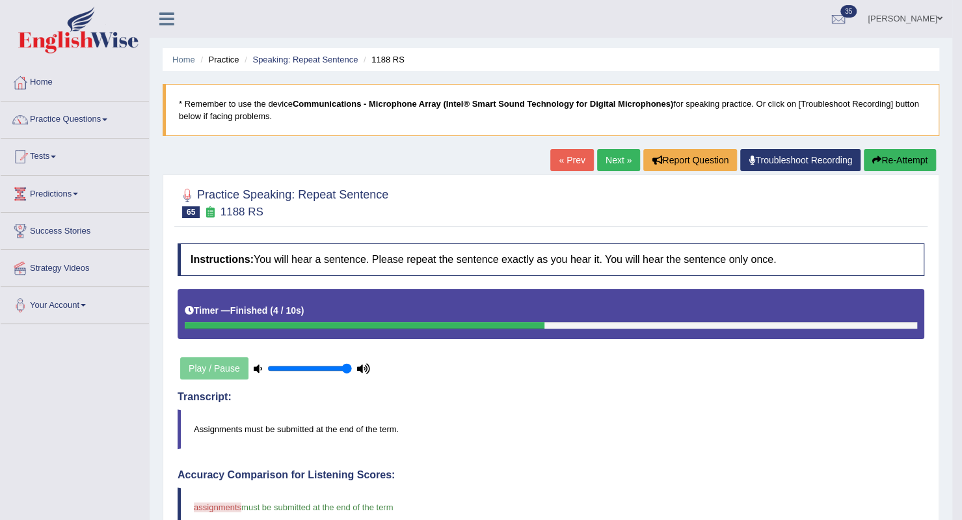
click at [629, 156] on link "Next »" at bounding box center [618, 160] width 43 height 22
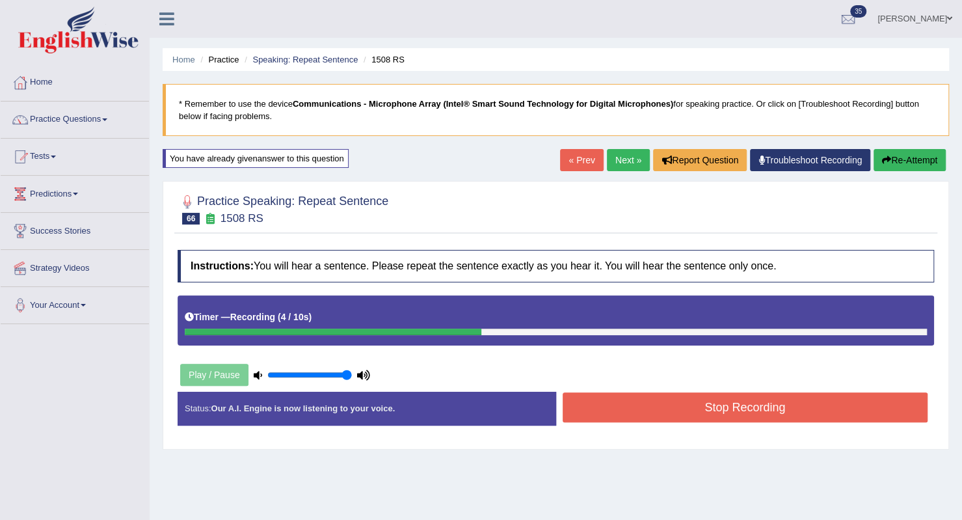
click at [654, 402] on button "Stop Recording" at bounding box center [745, 407] width 365 height 30
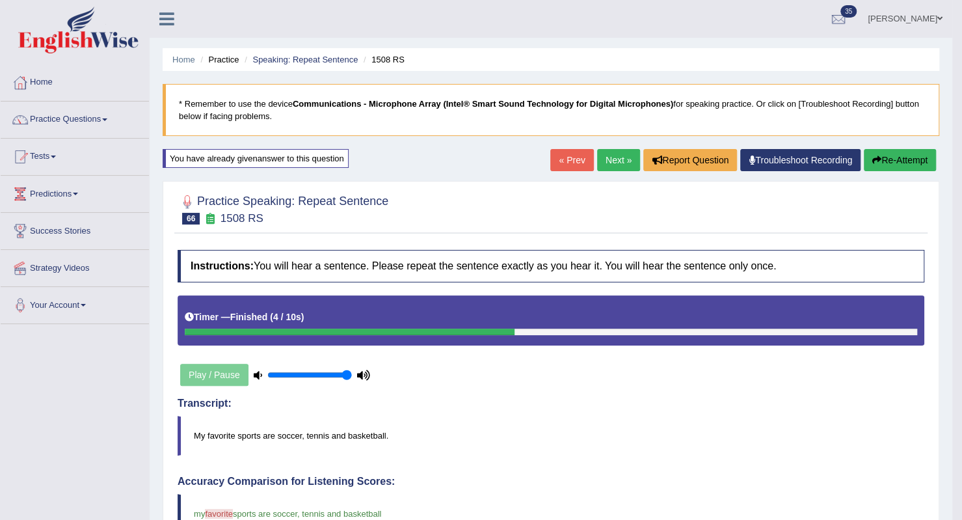
click at [614, 162] on link "Next »" at bounding box center [618, 160] width 43 height 22
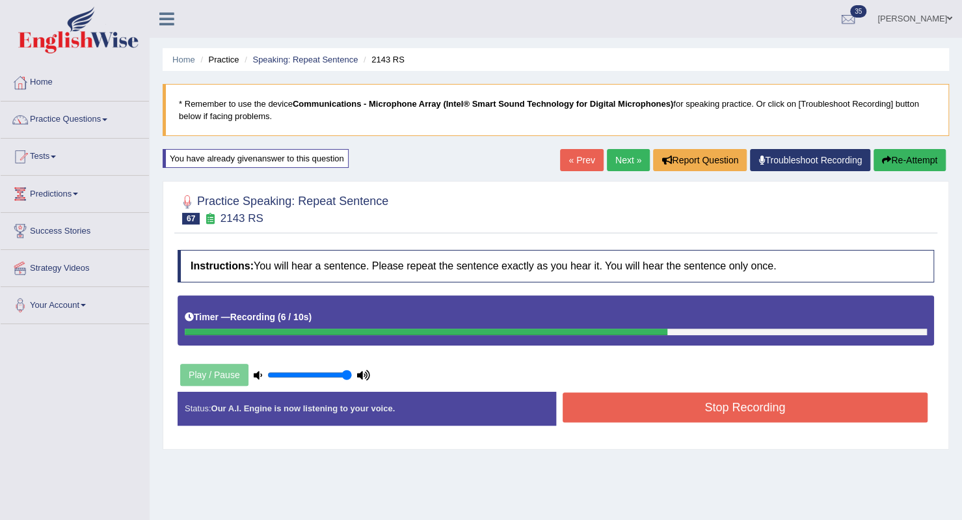
click at [764, 436] on div "Instructions: You will hear a sentence. Please repeat the sentence exactly as y…" at bounding box center [555, 342] width 763 height 198
click at [784, 408] on button "Stop Recording" at bounding box center [745, 407] width 365 height 30
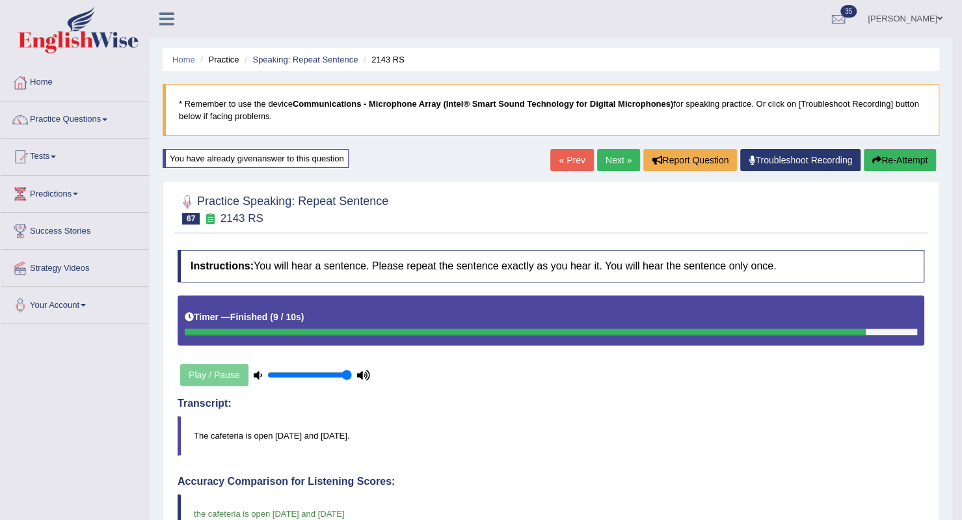
click at [886, 157] on button "Re-Attempt" at bounding box center [900, 160] width 72 height 22
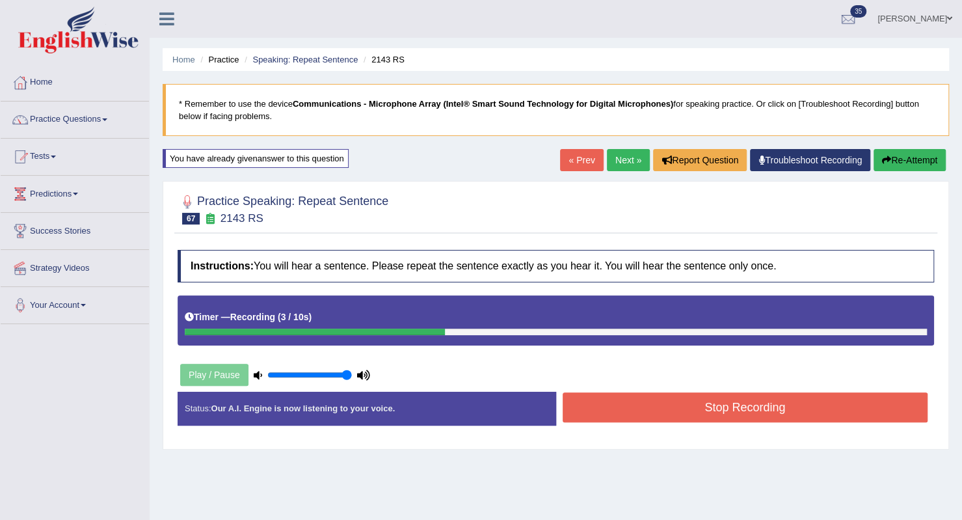
click at [639, 406] on button "Stop Recording" at bounding box center [745, 407] width 365 height 30
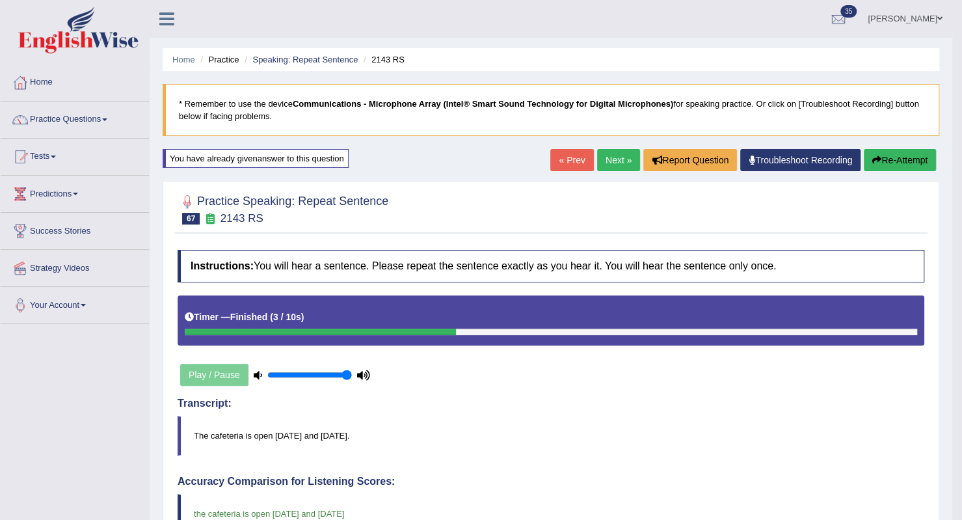
click at [622, 155] on link "Next »" at bounding box center [618, 160] width 43 height 22
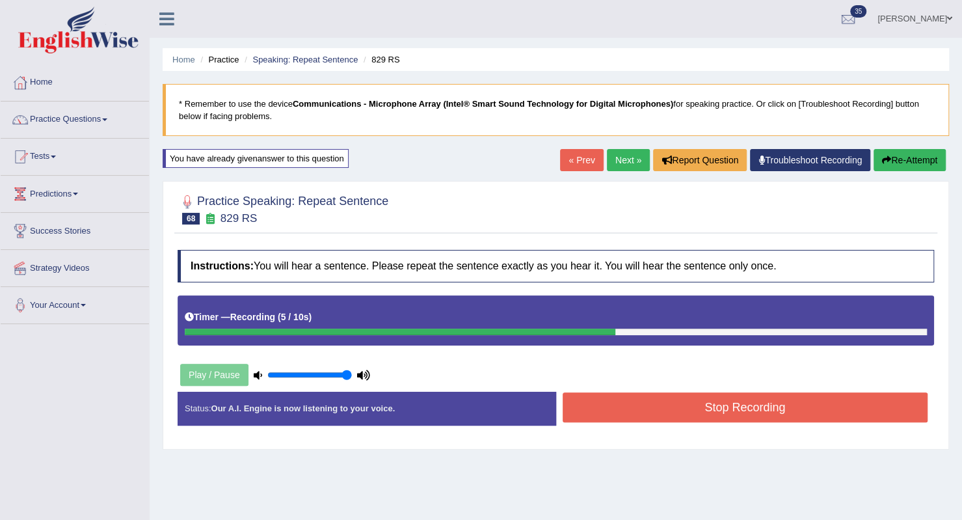
click at [637, 406] on button "Stop Recording" at bounding box center [745, 407] width 365 height 30
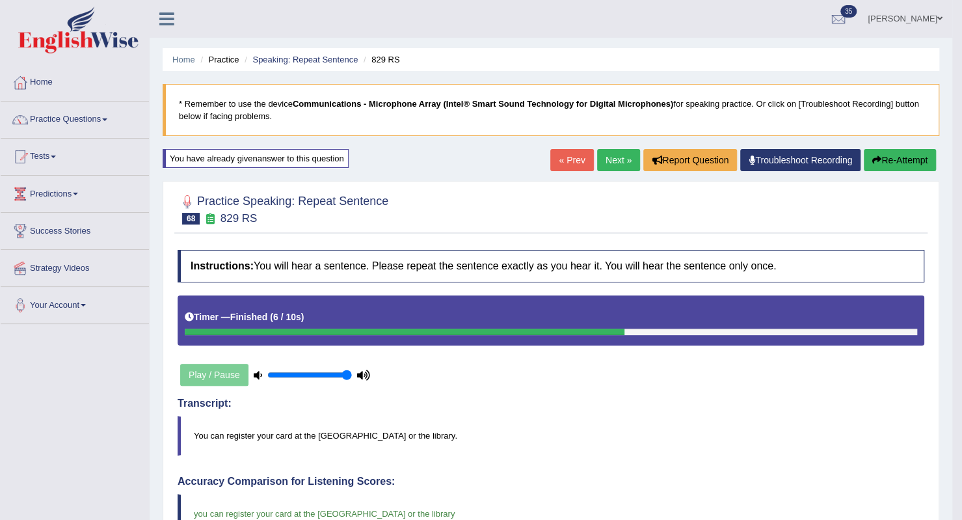
click at [623, 161] on link "Next »" at bounding box center [618, 160] width 43 height 22
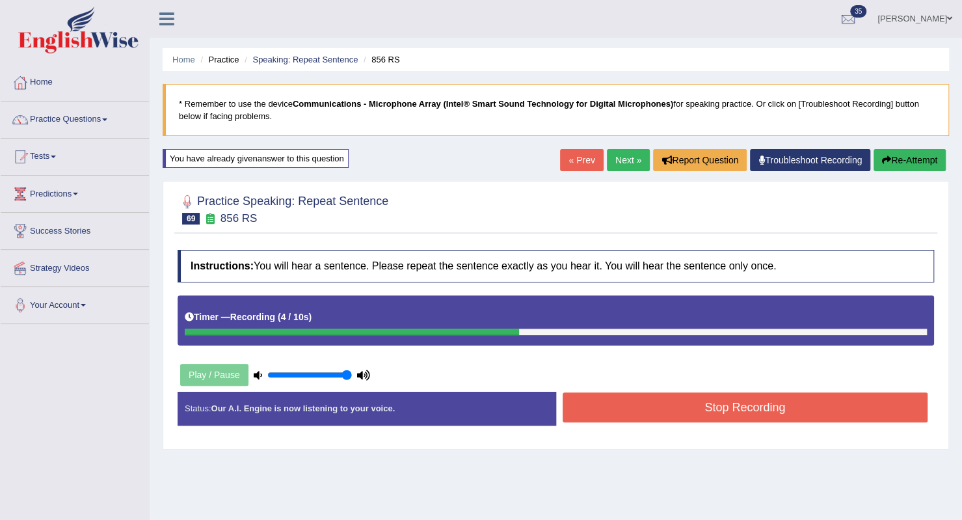
click at [591, 407] on button "Stop Recording" at bounding box center [745, 407] width 365 height 30
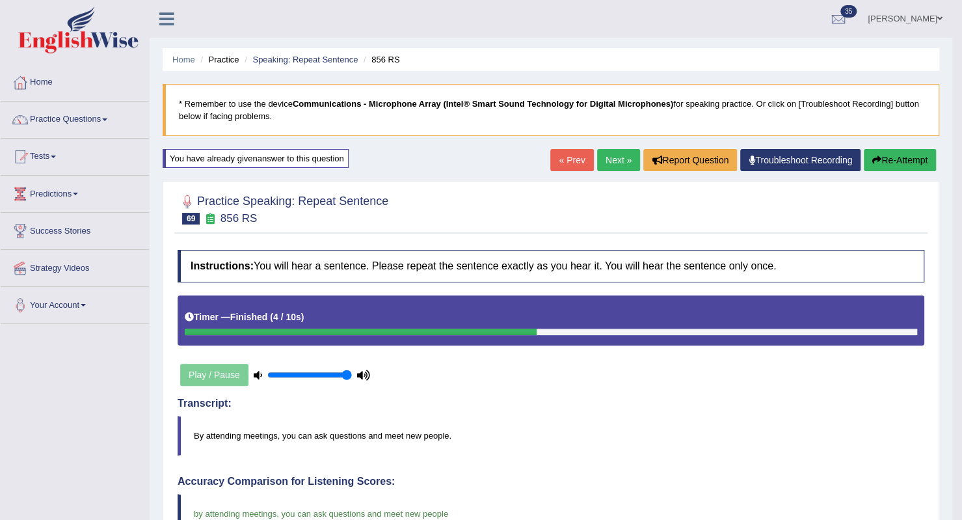
click at [613, 154] on link "Next »" at bounding box center [618, 160] width 43 height 22
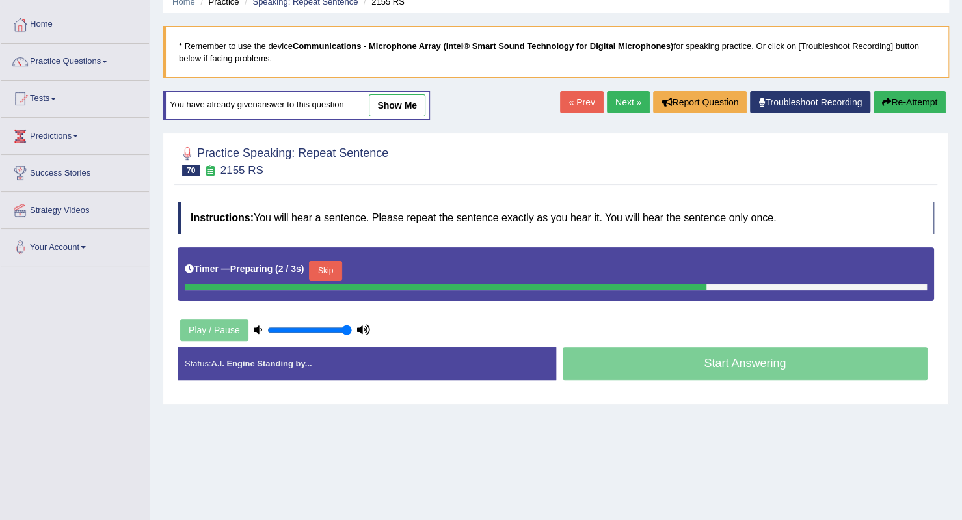
scroll to position [61, 0]
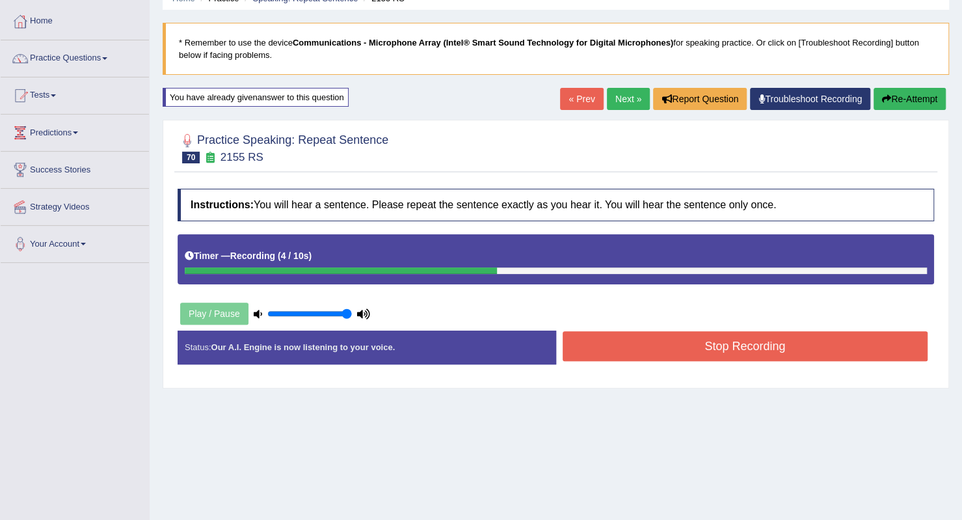
click at [709, 326] on div "Instructions: You will hear a sentence. Please repeat the sentence exactly as y…" at bounding box center [555, 281] width 763 height 198
click at [702, 349] on button "Stop Recording" at bounding box center [745, 346] width 365 height 30
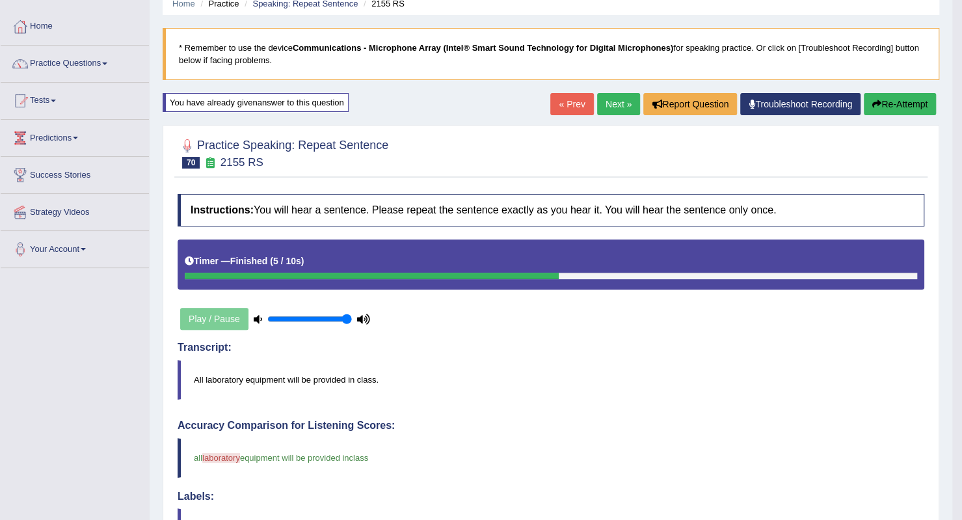
scroll to position [35, 0]
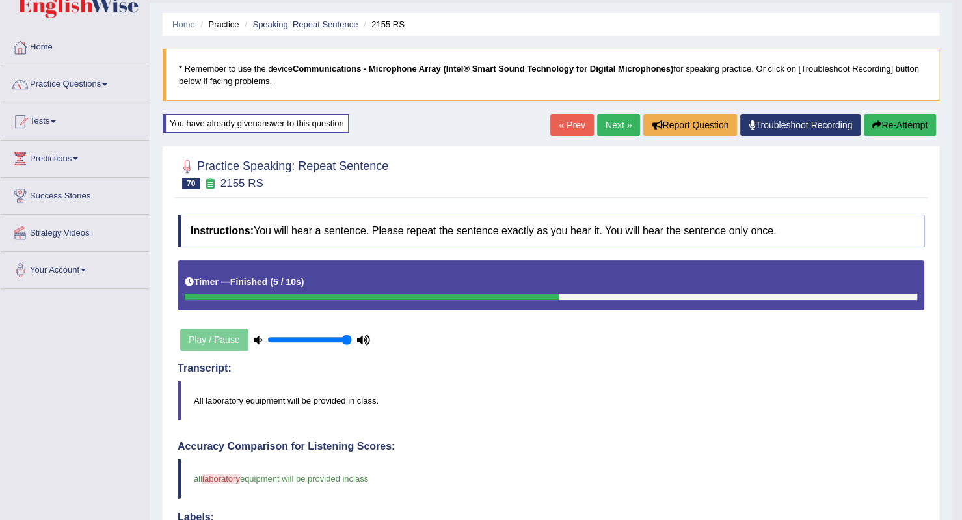
click at [607, 126] on link "Next »" at bounding box center [618, 125] width 43 height 22
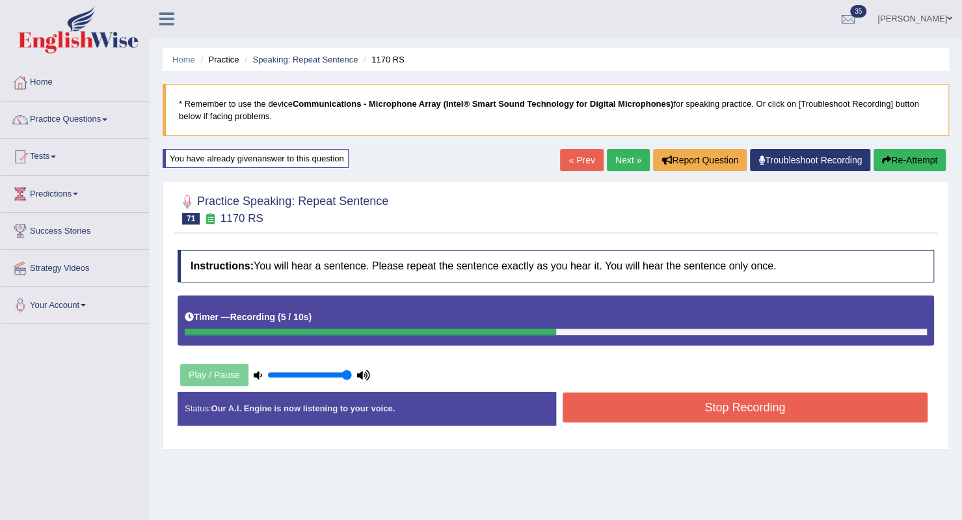
click at [643, 422] on div "Stop Recording" at bounding box center [745, 408] width 379 height 33
click at [646, 403] on button "Stop Recording" at bounding box center [745, 407] width 365 height 30
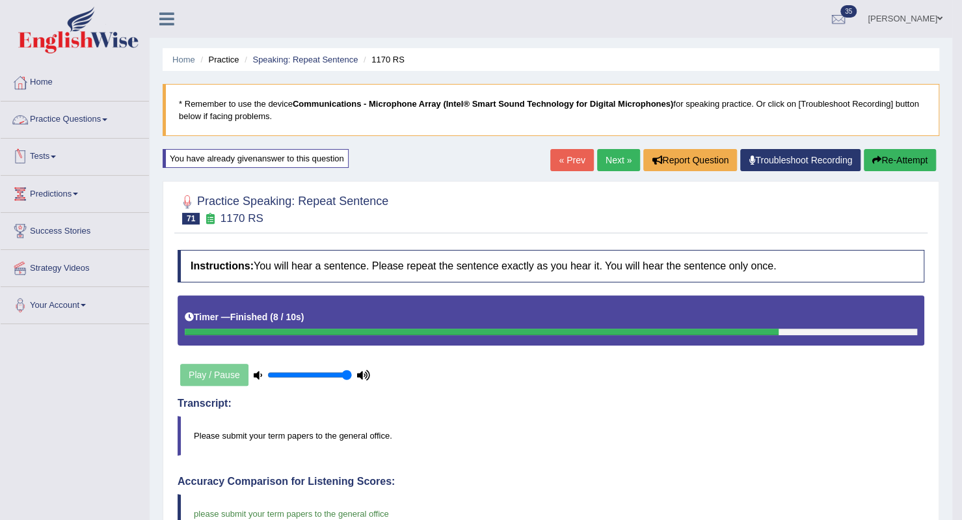
click at [113, 115] on link "Practice Questions" at bounding box center [75, 117] width 148 height 33
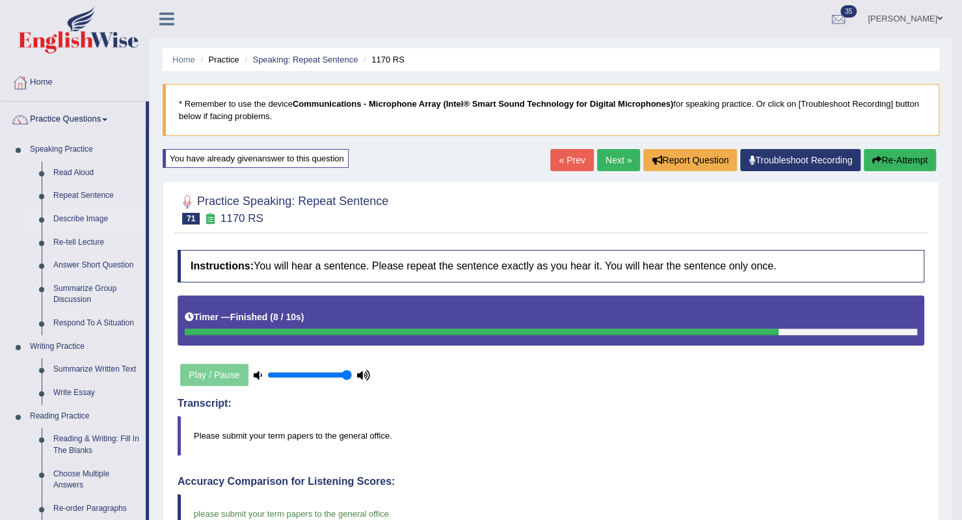
click at [78, 221] on link "Describe Image" at bounding box center [96, 218] width 98 height 23
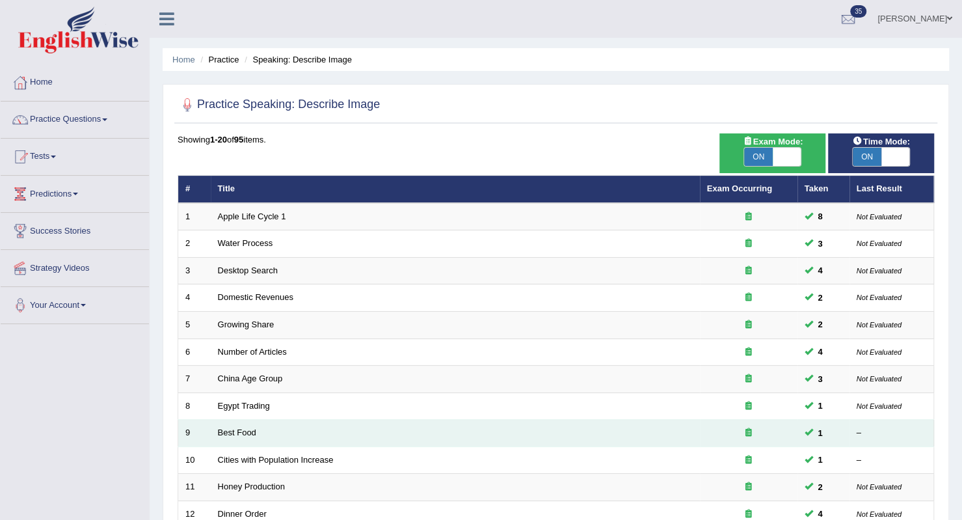
click at [271, 431] on td "Best Food" at bounding box center [455, 432] width 489 height 27
click at [237, 434] on link "Best Food" at bounding box center [237, 432] width 38 height 10
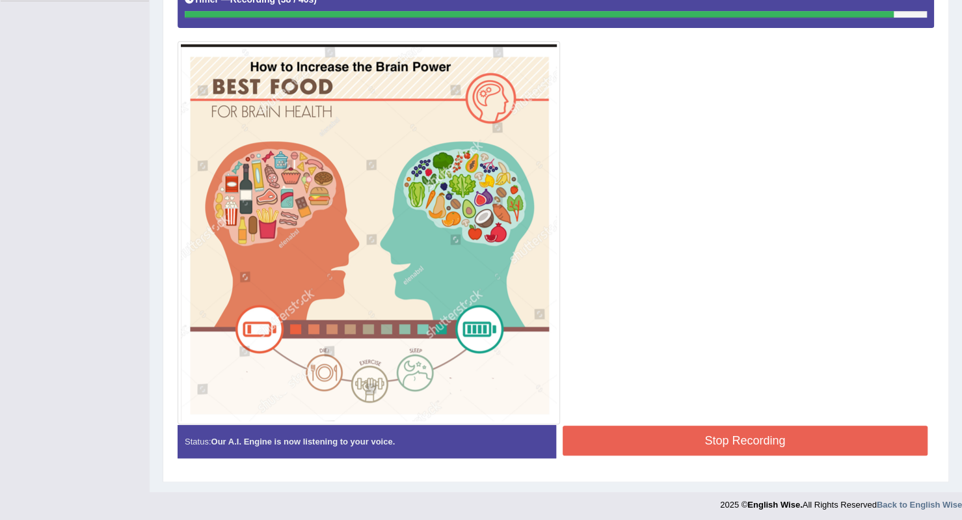
scroll to position [324, 0]
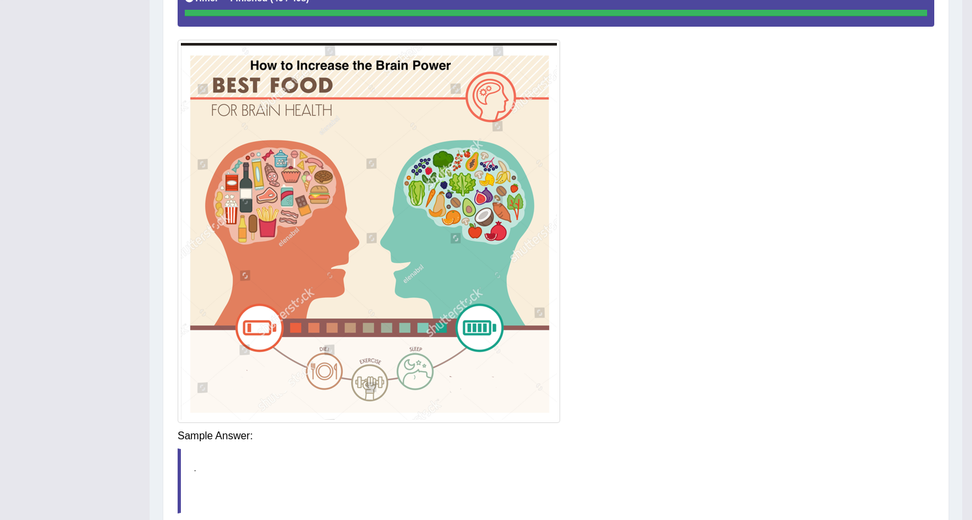
click at [588, 434] on div "Instructions: Look at the image below. In 25 seconds, please speak into the mic…" at bounding box center [555, 244] width 763 height 663
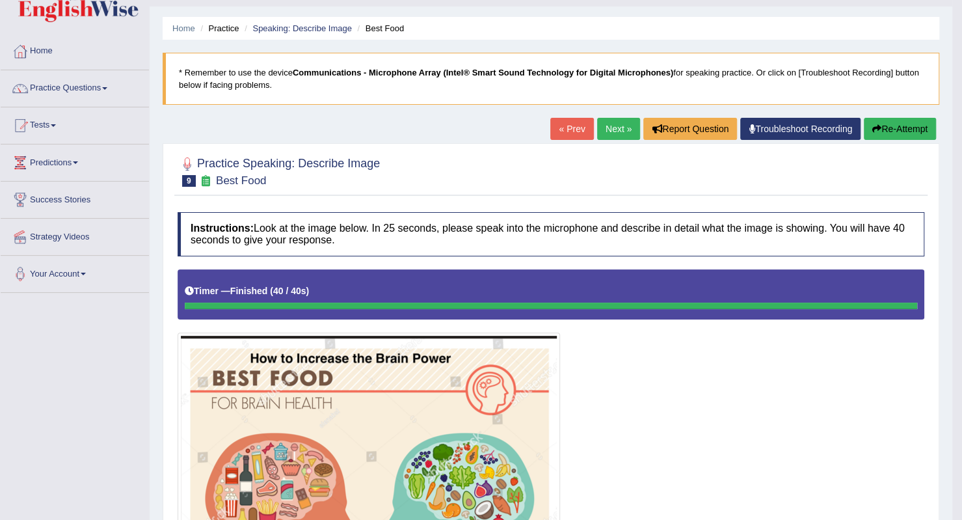
scroll to position [0, 0]
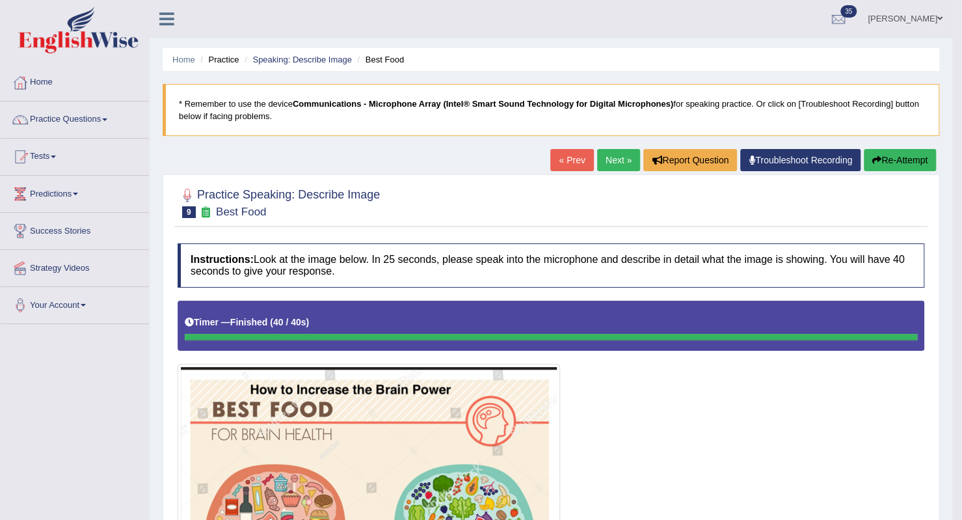
click at [607, 161] on link "Next »" at bounding box center [618, 160] width 43 height 22
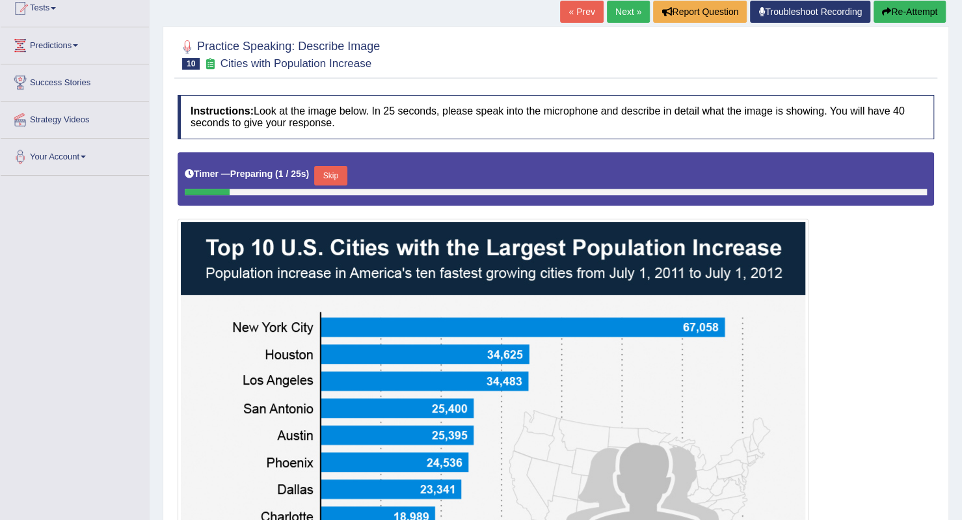
scroll to position [286, 0]
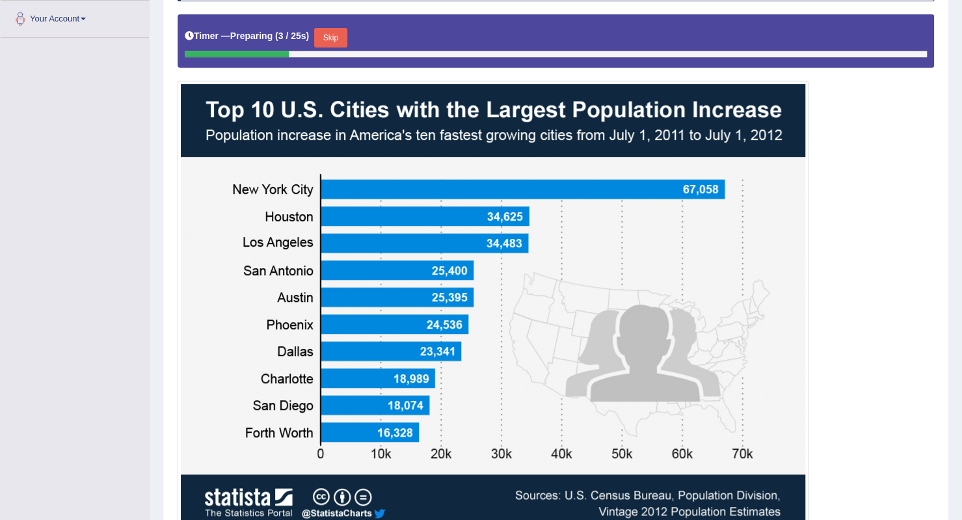
click at [345, 33] on button "Skip" at bounding box center [330, 38] width 33 height 20
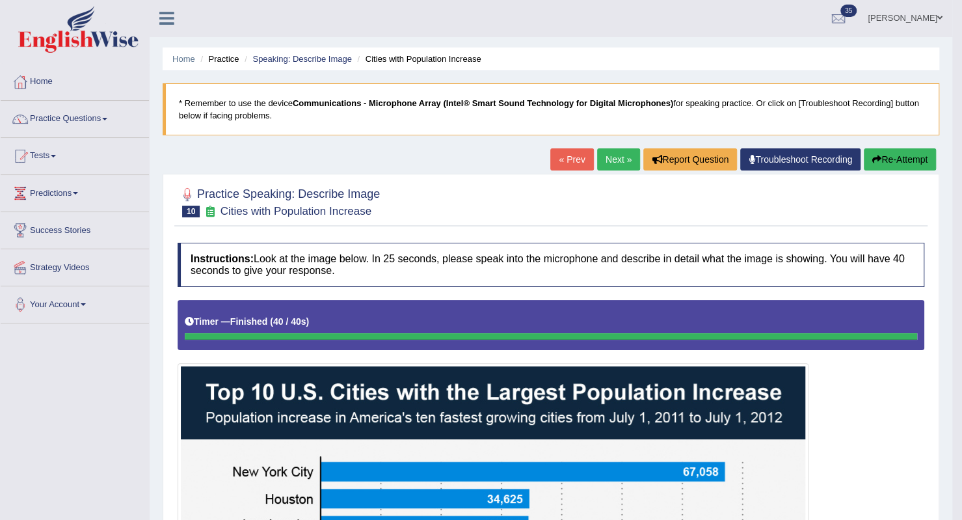
scroll to position [0, 0]
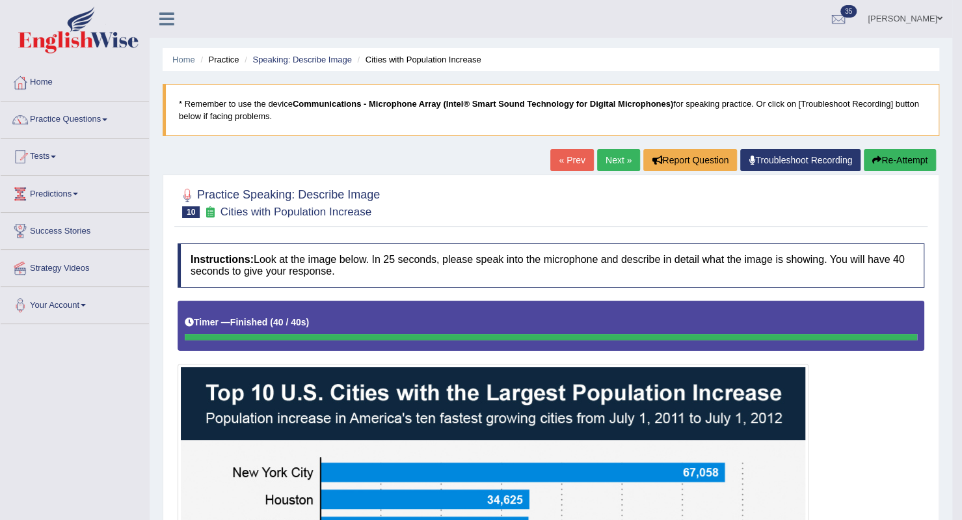
click at [611, 159] on link "Next »" at bounding box center [618, 160] width 43 height 22
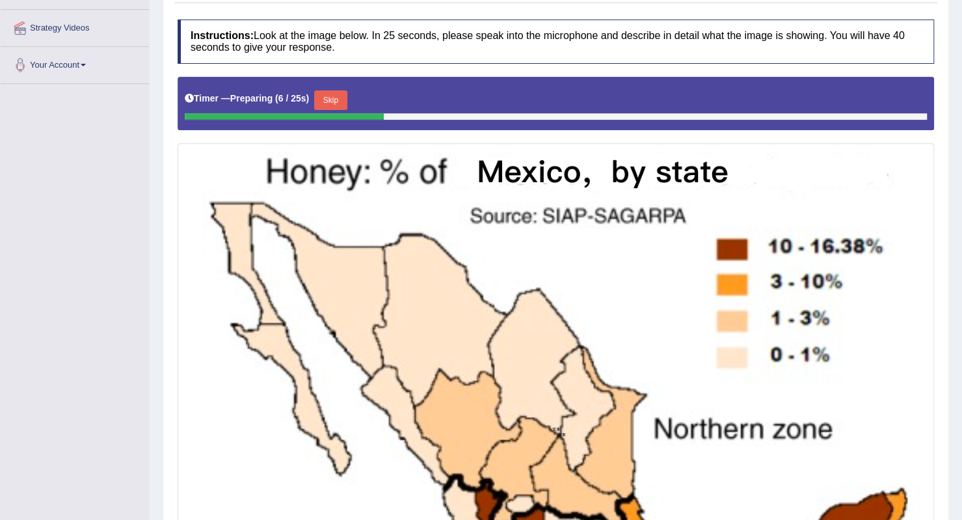
scroll to position [193, 0]
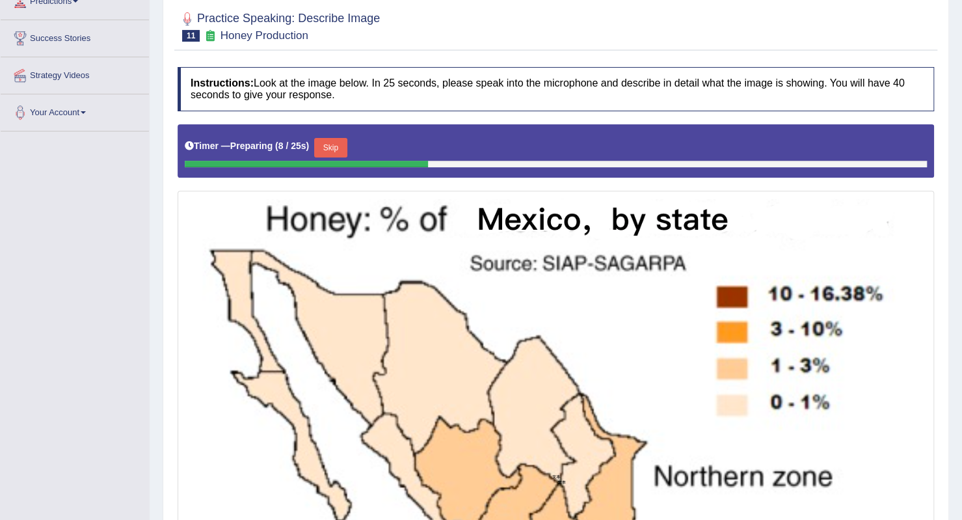
click at [338, 142] on button "Skip" at bounding box center [330, 148] width 33 height 20
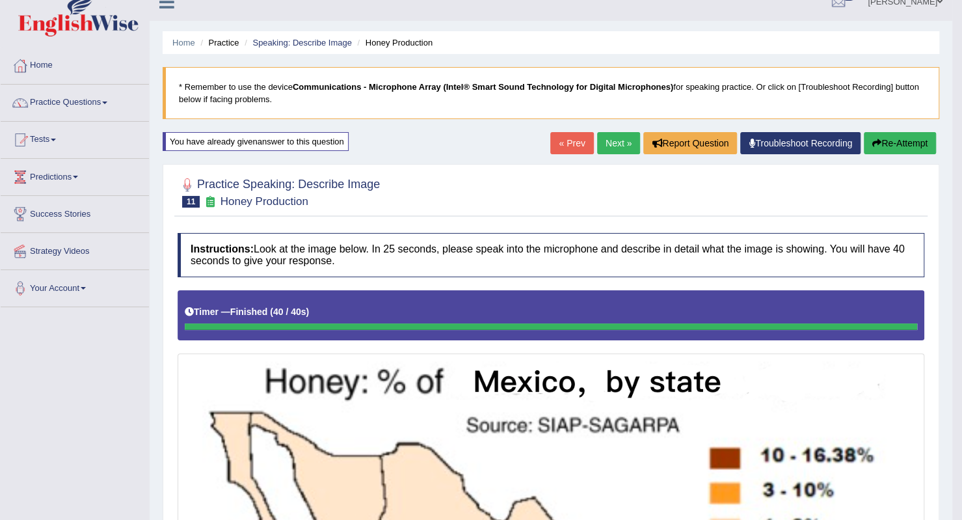
scroll to position [0, 0]
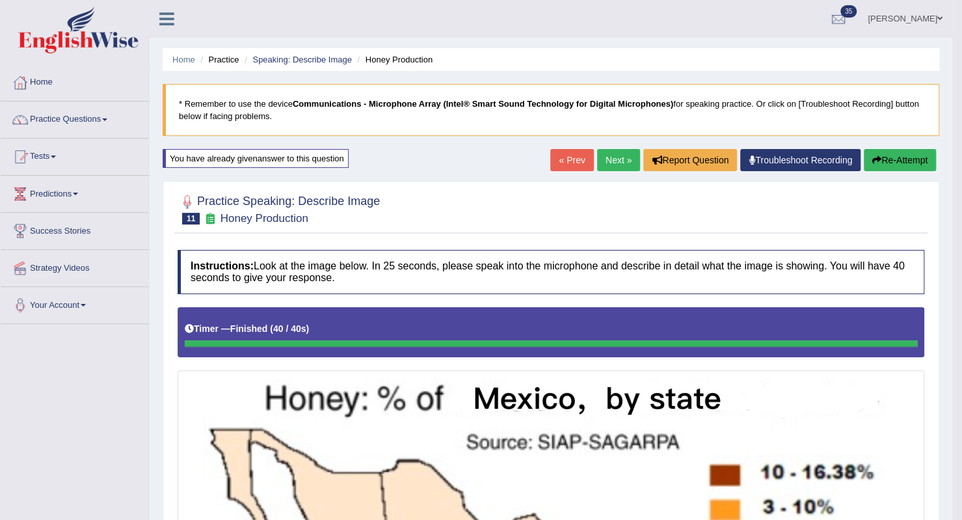
click at [609, 163] on link "Next »" at bounding box center [618, 160] width 43 height 22
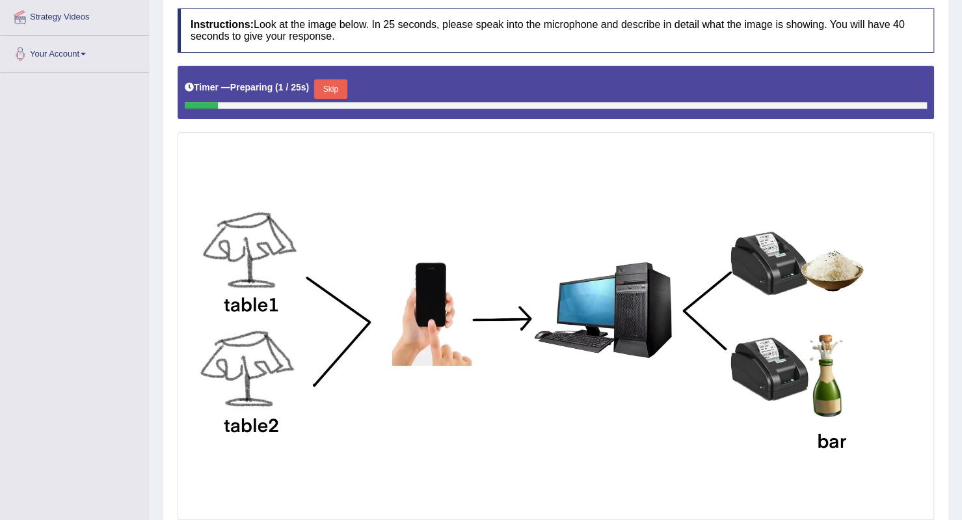
scroll to position [260, 0]
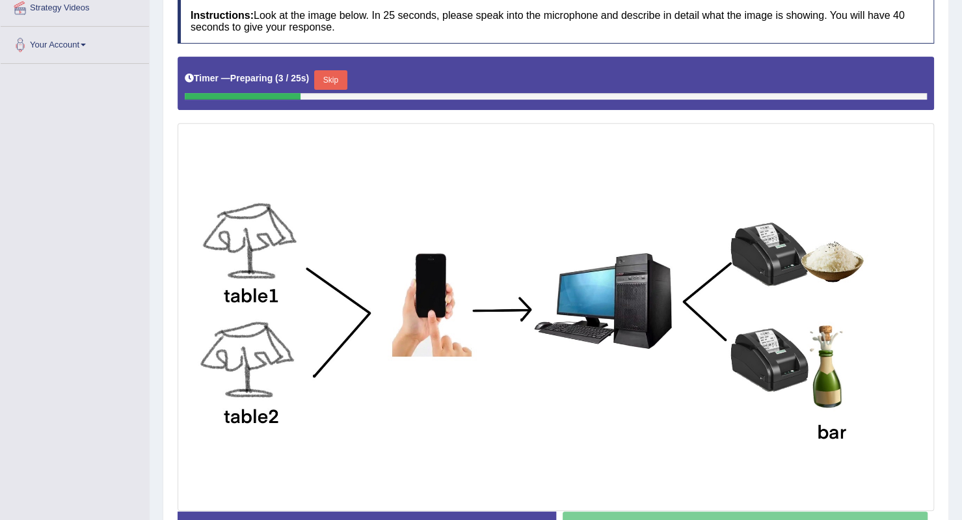
click at [336, 78] on button "Skip" at bounding box center [330, 80] width 33 height 20
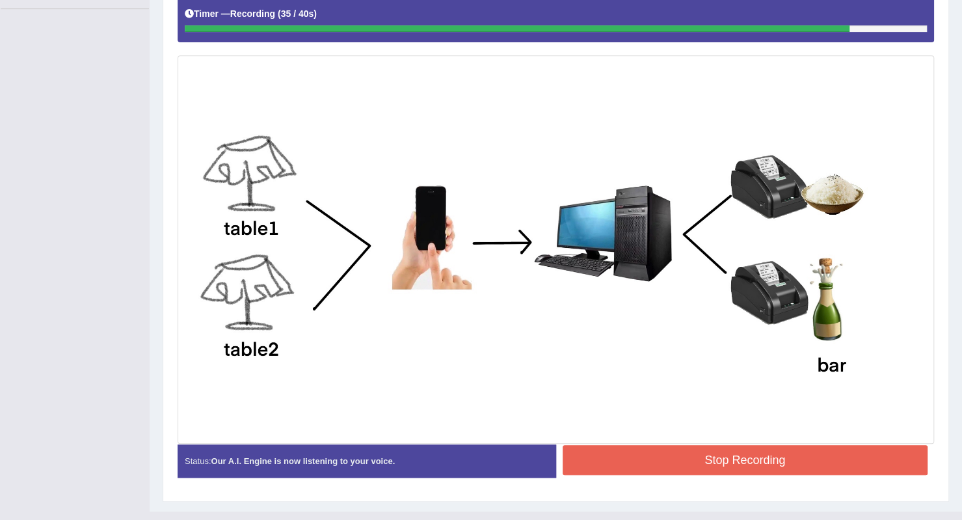
scroll to position [336, 0]
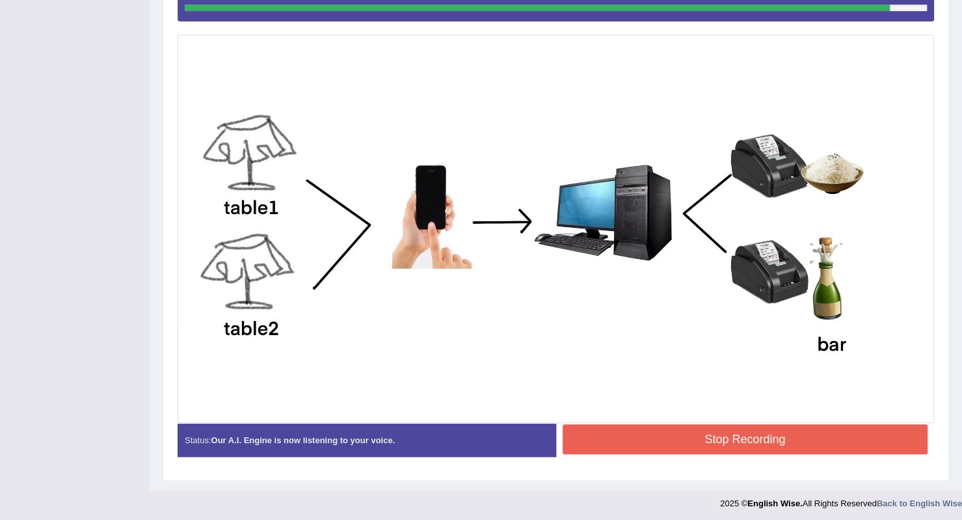
click at [659, 448] on button "Stop Recording" at bounding box center [745, 439] width 365 height 30
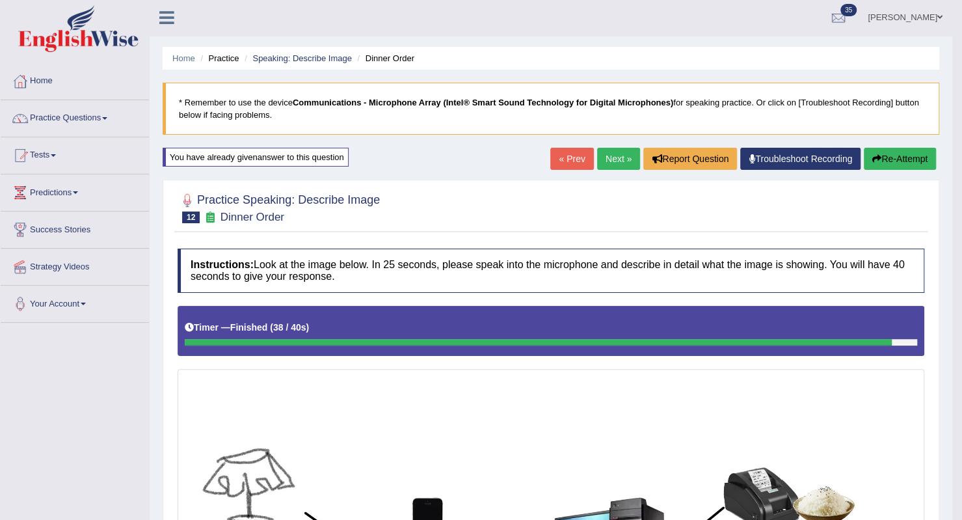
scroll to position [0, 0]
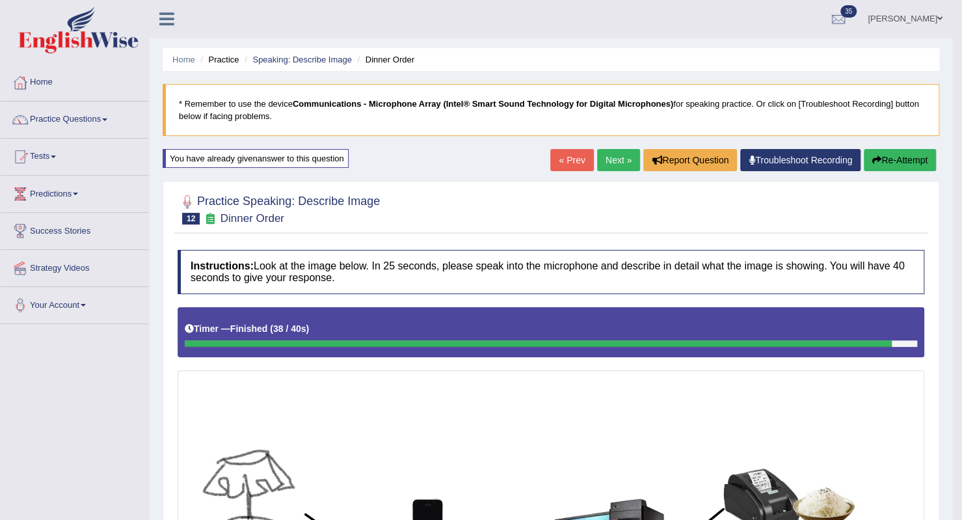
click at [614, 166] on link "Next »" at bounding box center [618, 160] width 43 height 22
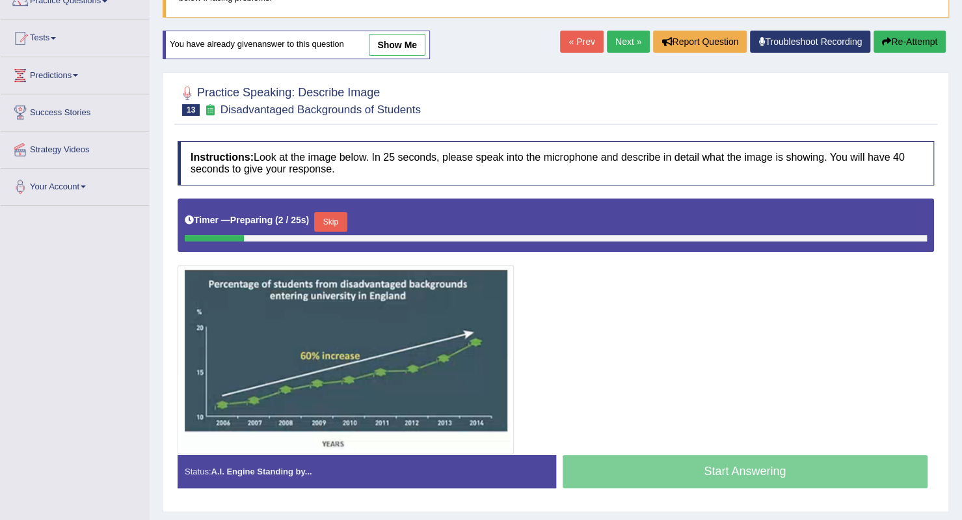
scroll to position [163, 0]
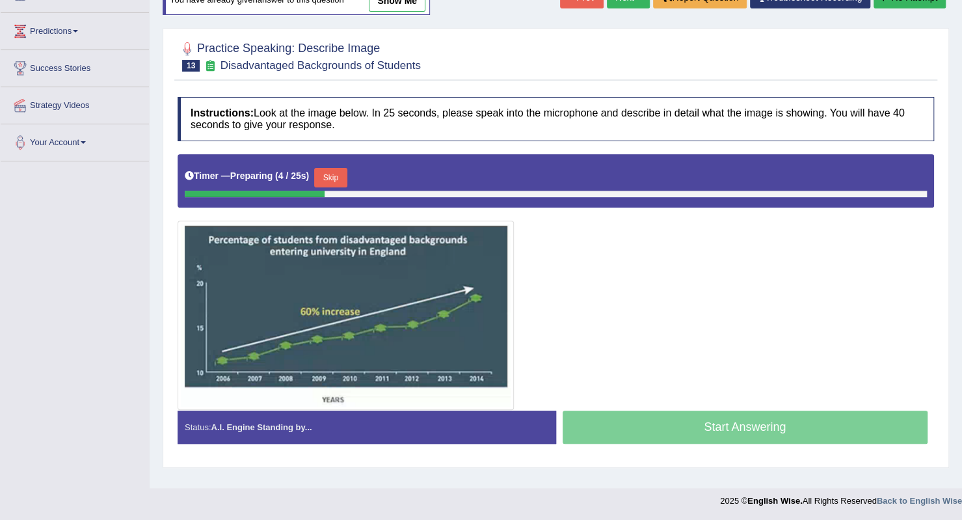
click at [330, 171] on button "Skip" at bounding box center [330, 178] width 33 height 20
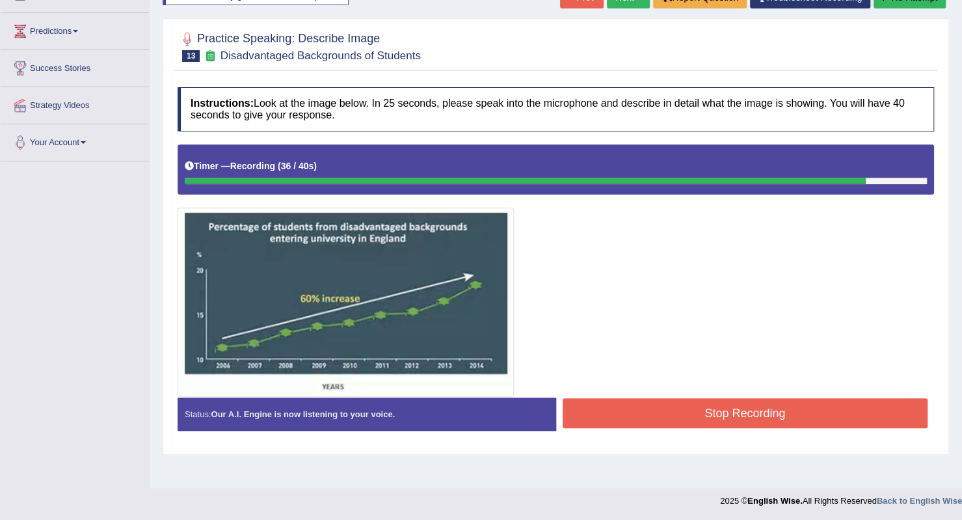
click at [585, 409] on button "Stop Recording" at bounding box center [745, 413] width 365 height 30
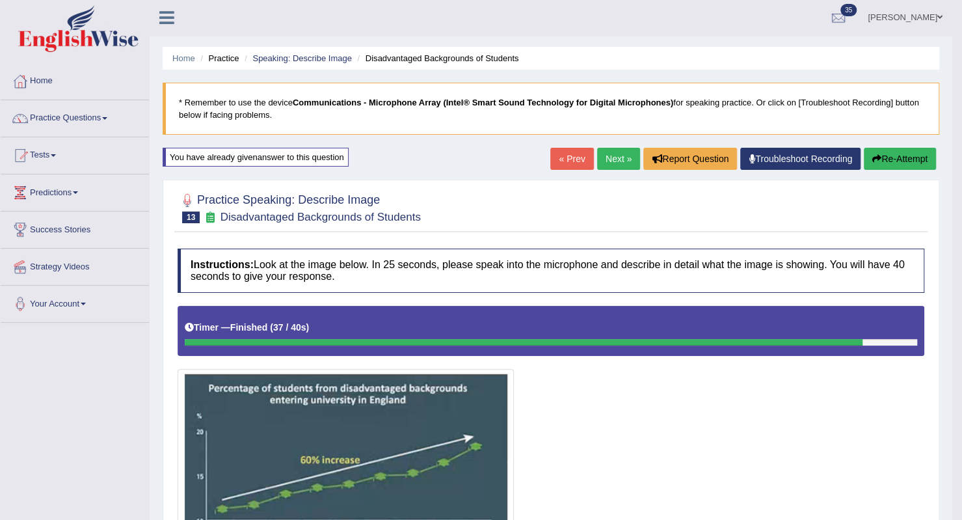
scroll to position [0, 0]
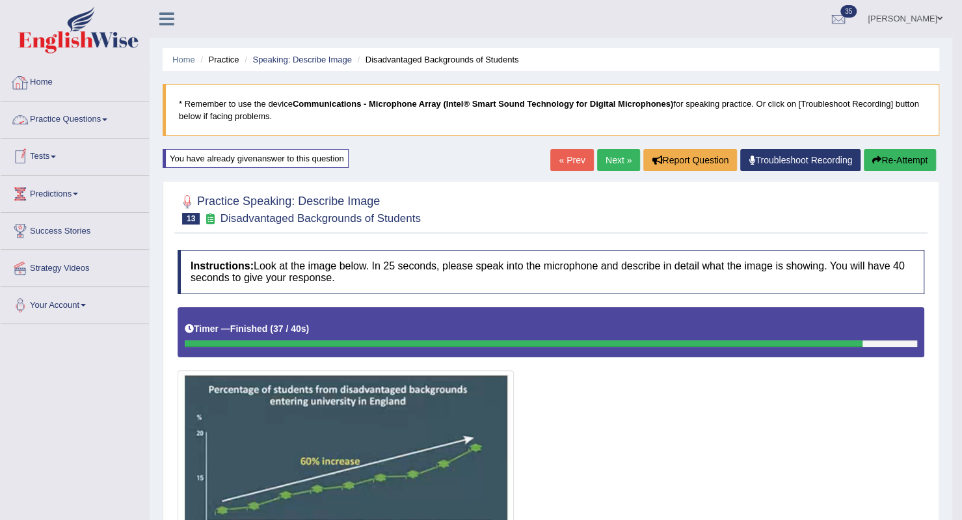
click at [112, 116] on link "Practice Questions" at bounding box center [75, 117] width 148 height 33
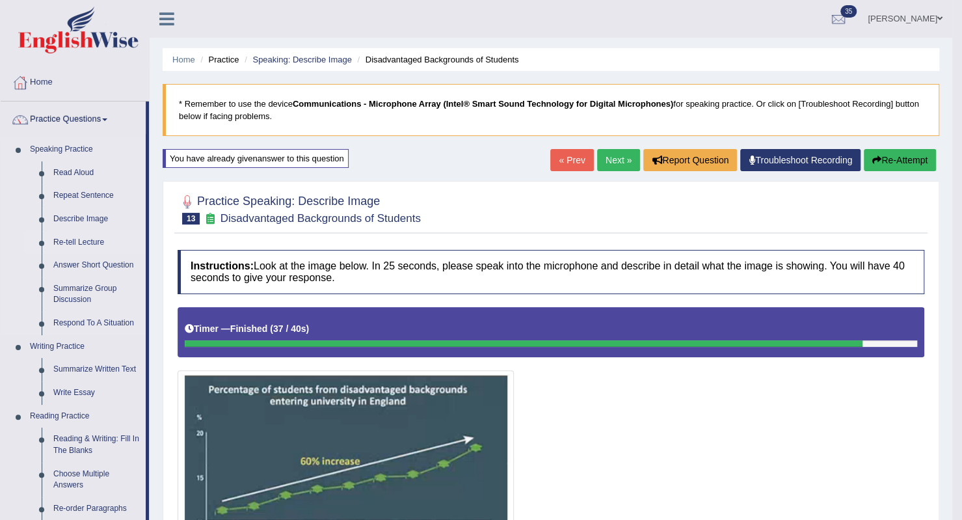
click at [79, 244] on link "Re-tell Lecture" at bounding box center [96, 242] width 98 height 23
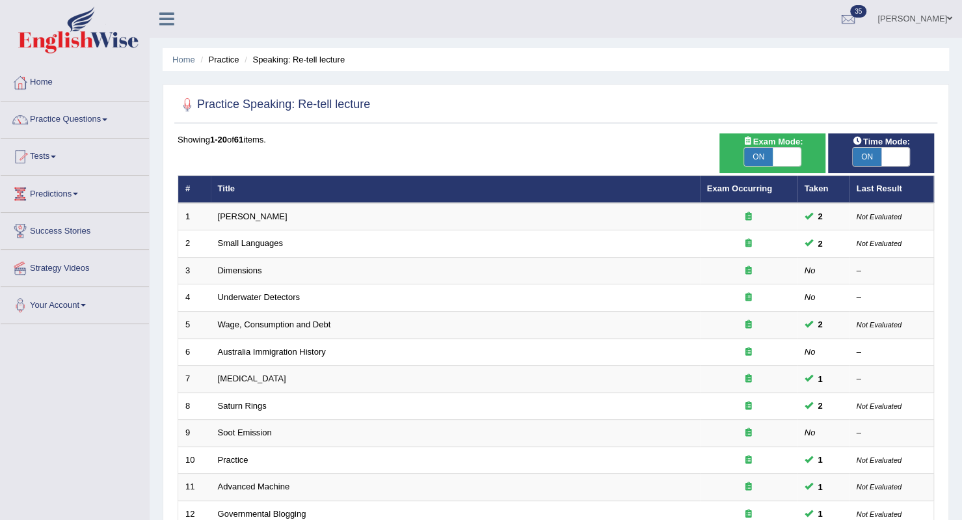
click at [114, 119] on link "Practice Questions" at bounding box center [75, 117] width 148 height 33
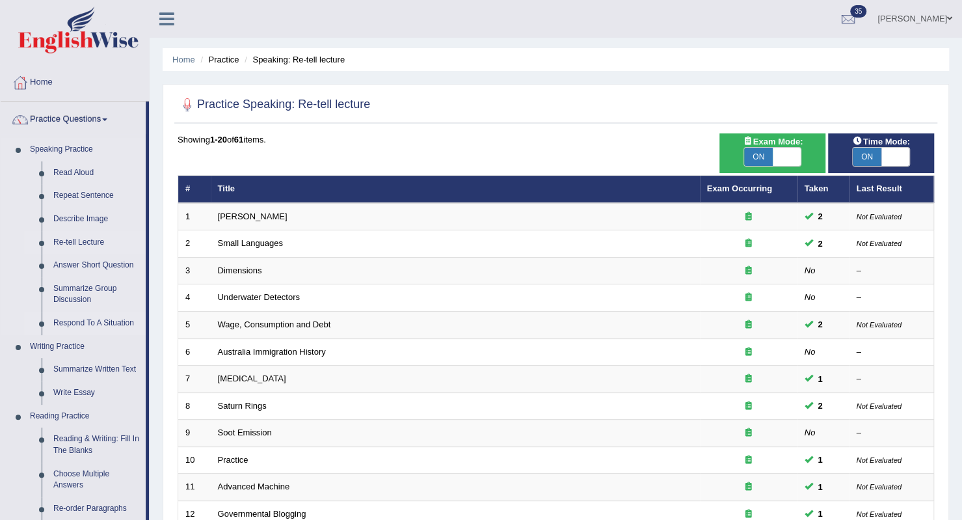
click at [88, 325] on link "Respond To A Situation" at bounding box center [96, 323] width 98 height 23
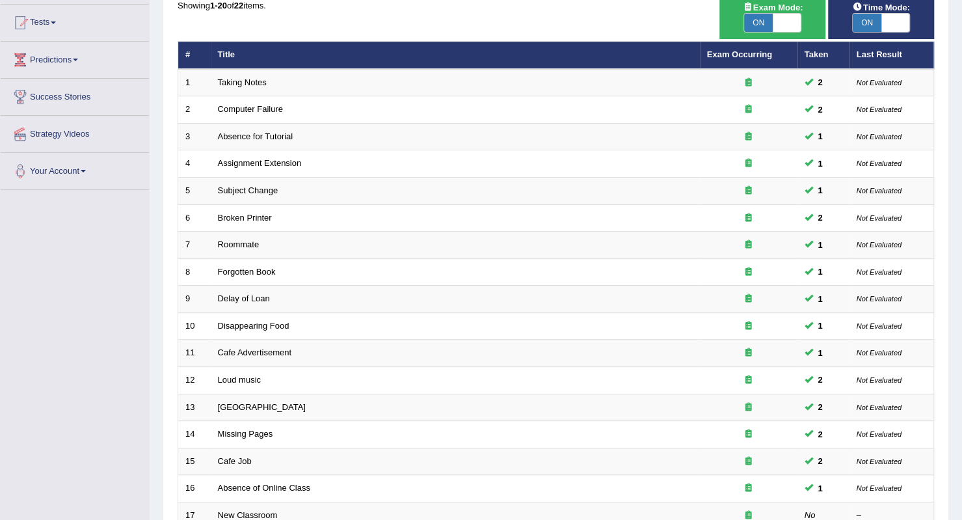
scroll to position [156, 0]
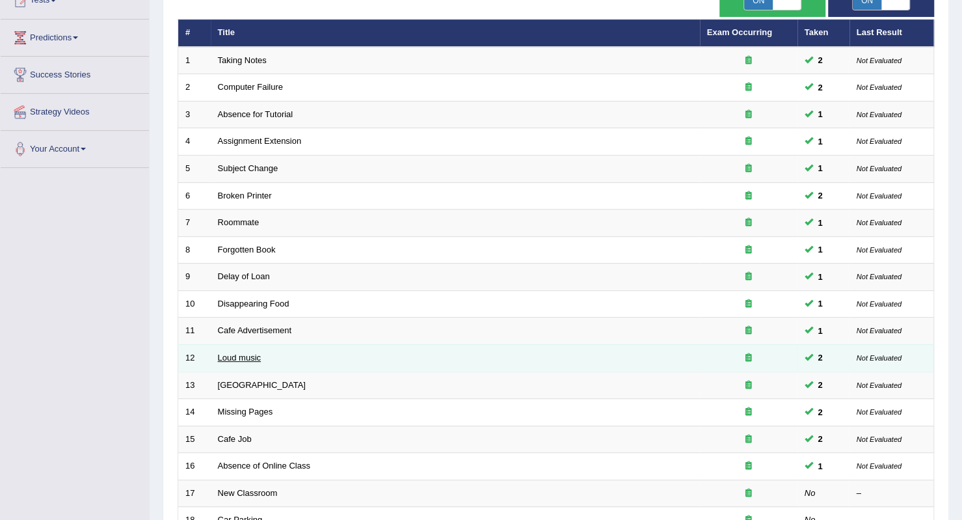
click at [235, 353] on link "Loud music" at bounding box center [239, 357] width 43 height 10
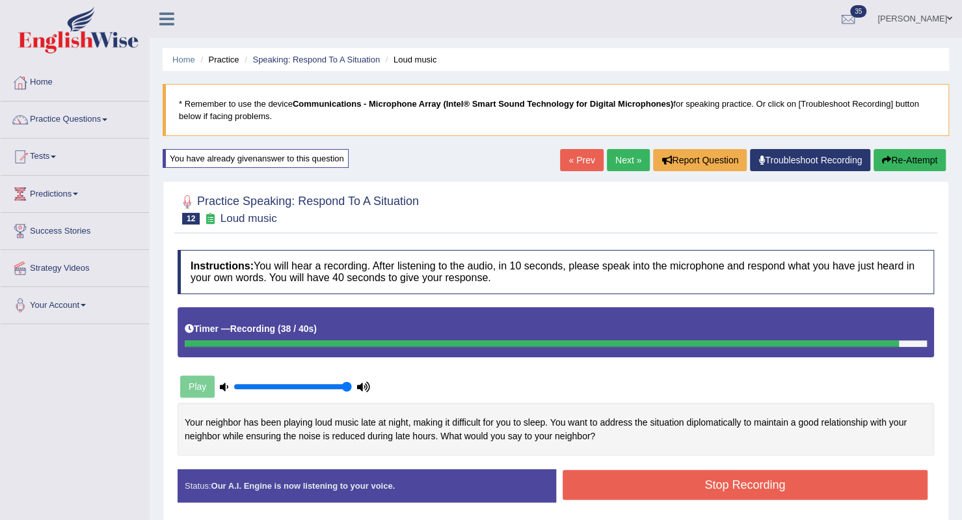
click at [587, 486] on button "Stop Recording" at bounding box center [745, 485] width 365 height 30
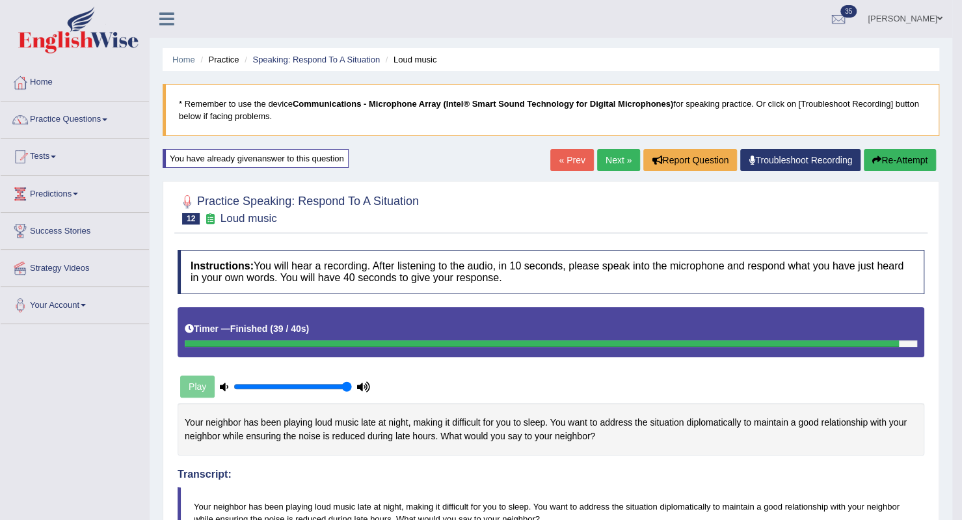
click at [611, 161] on link "Next »" at bounding box center [618, 160] width 43 height 22
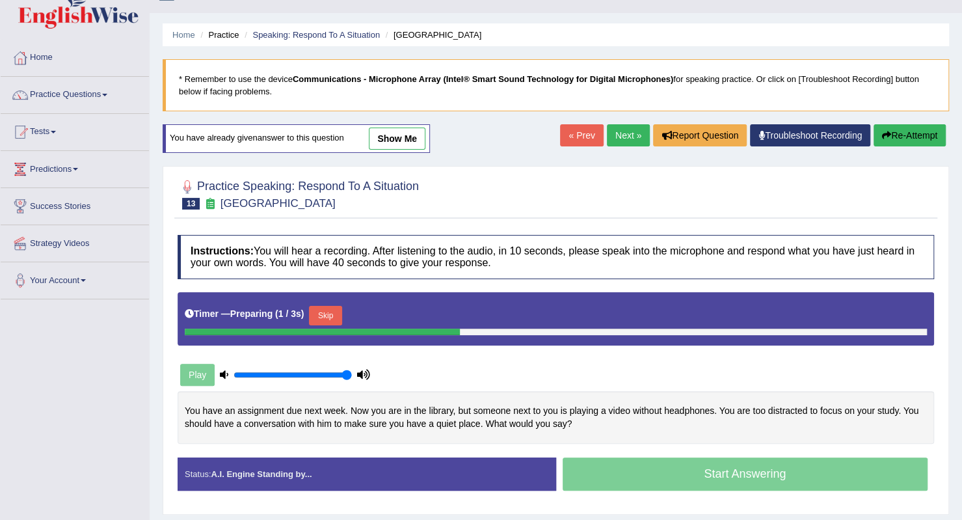
scroll to position [26, 0]
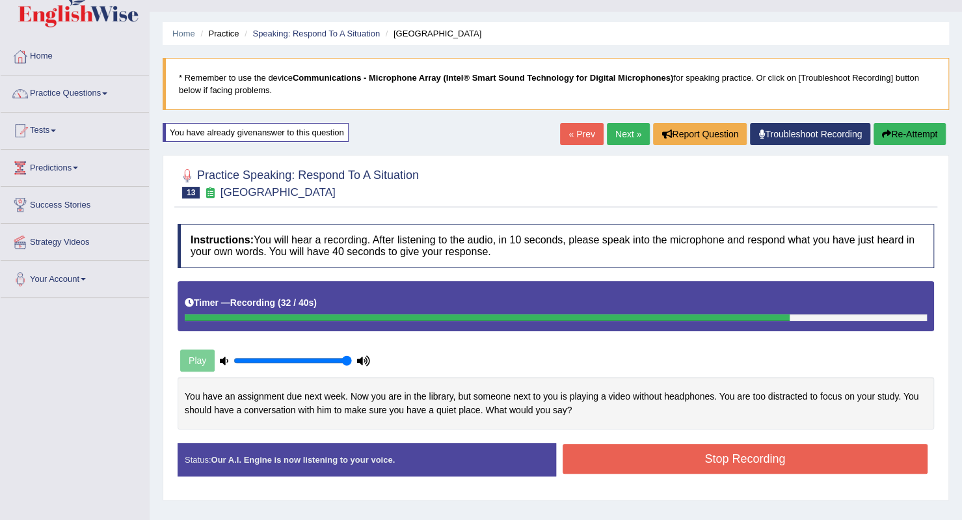
click at [633, 445] on button "Stop Recording" at bounding box center [745, 459] width 365 height 30
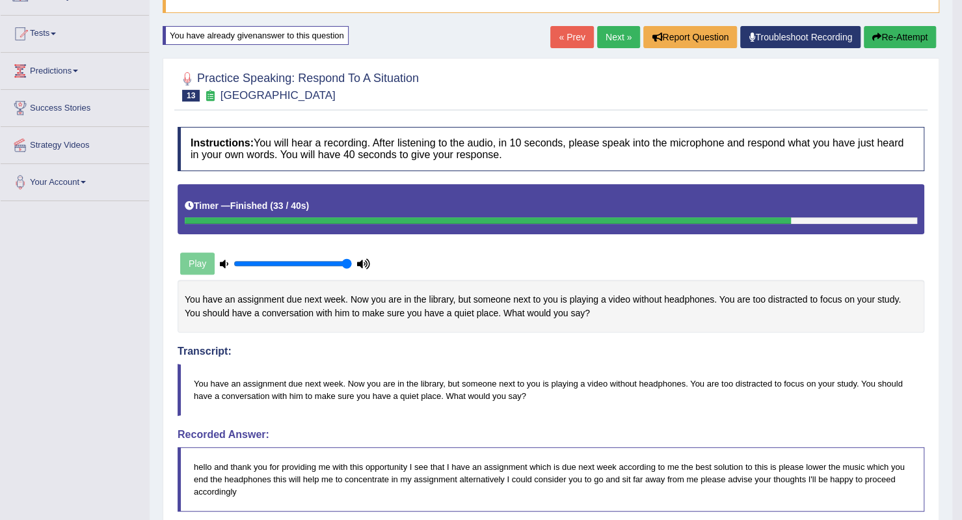
scroll to position [122, 0]
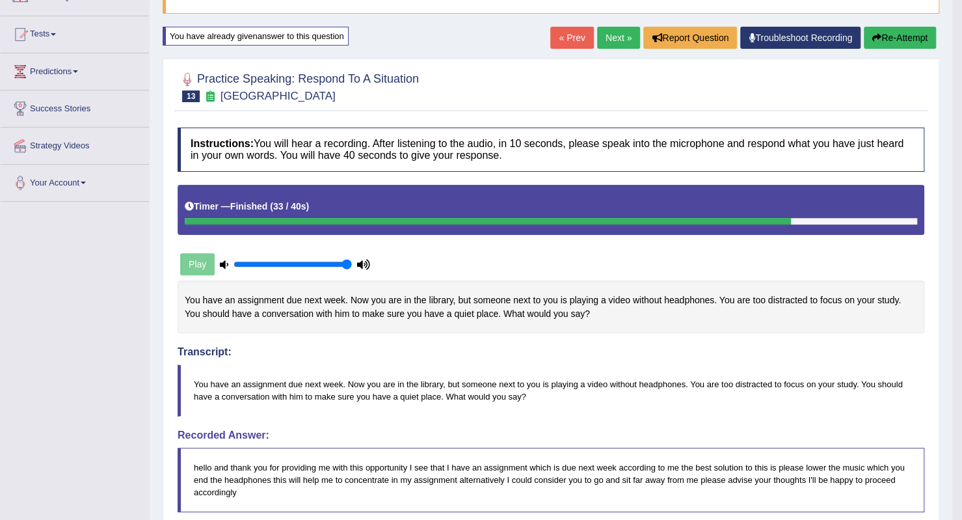
click at [612, 38] on link "Next »" at bounding box center [618, 38] width 43 height 22
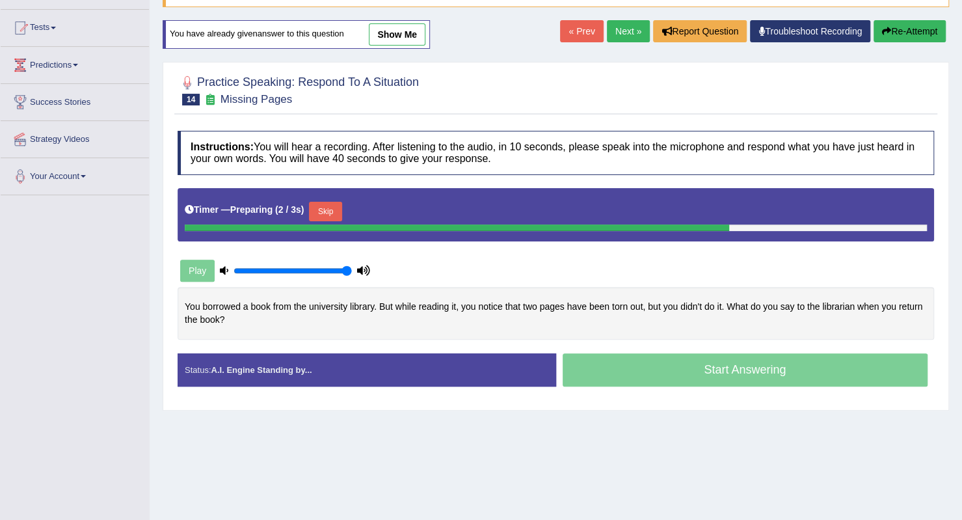
scroll to position [130, 0]
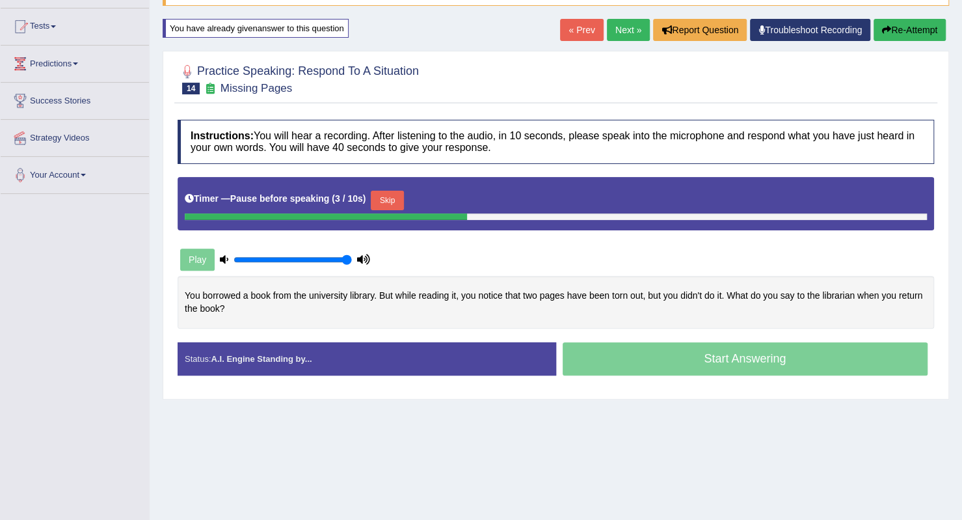
click at [399, 198] on button "Skip" at bounding box center [387, 201] width 33 height 20
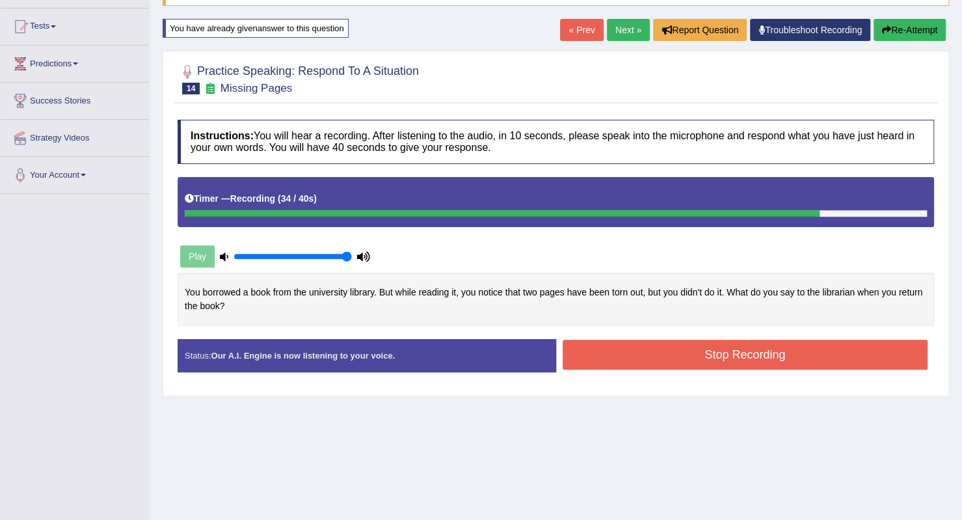
click at [620, 345] on button "Stop Recording" at bounding box center [745, 354] width 365 height 30
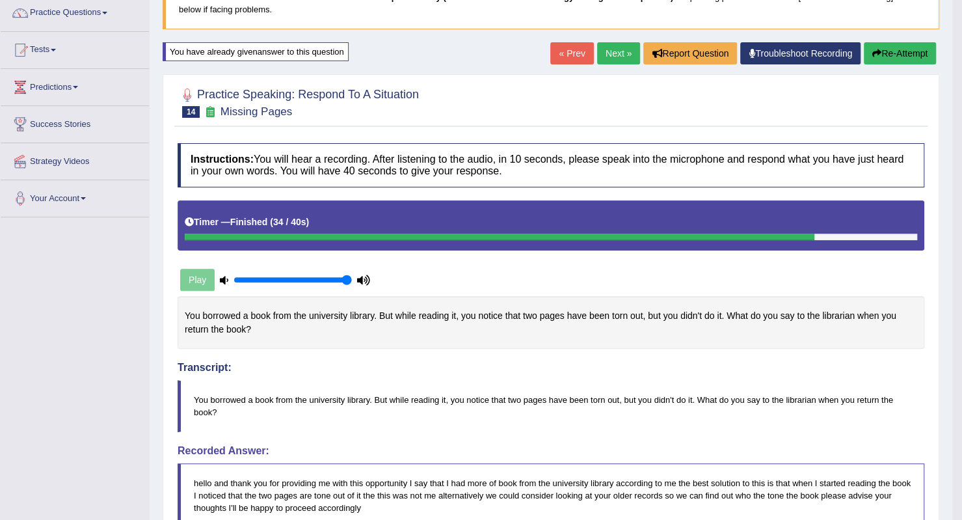
scroll to position [26, 0]
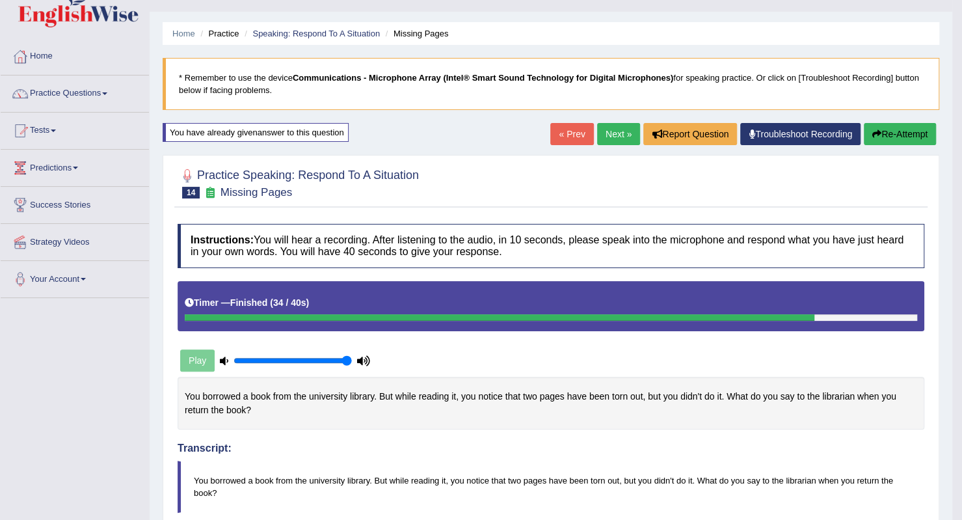
click at [613, 133] on link "Next »" at bounding box center [618, 134] width 43 height 22
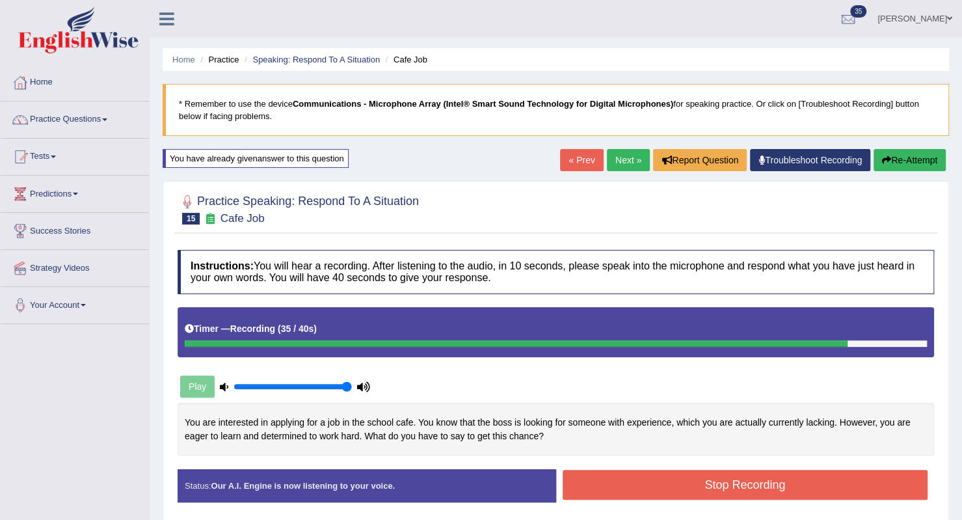
click at [755, 473] on button "Stop Recording" at bounding box center [745, 485] width 365 height 30
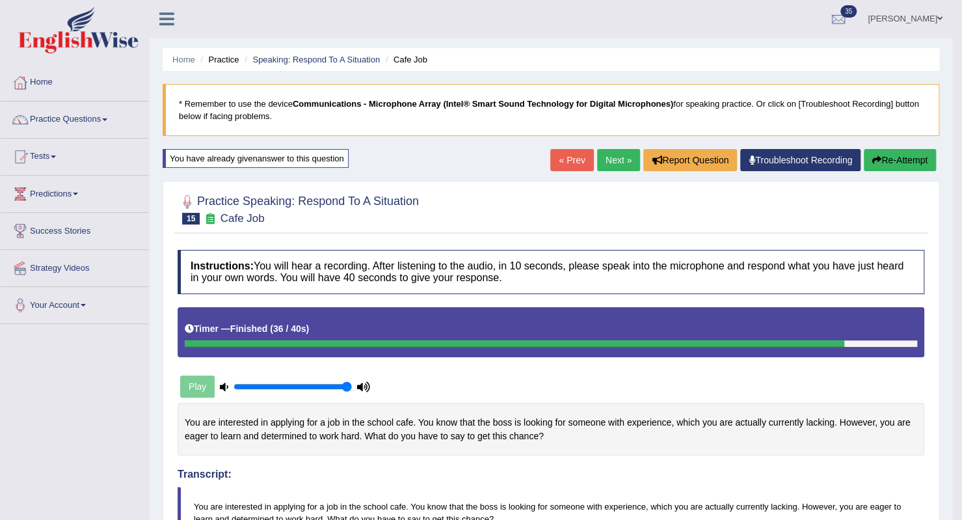
click at [888, 158] on button "Re-Attempt" at bounding box center [900, 160] width 72 height 22
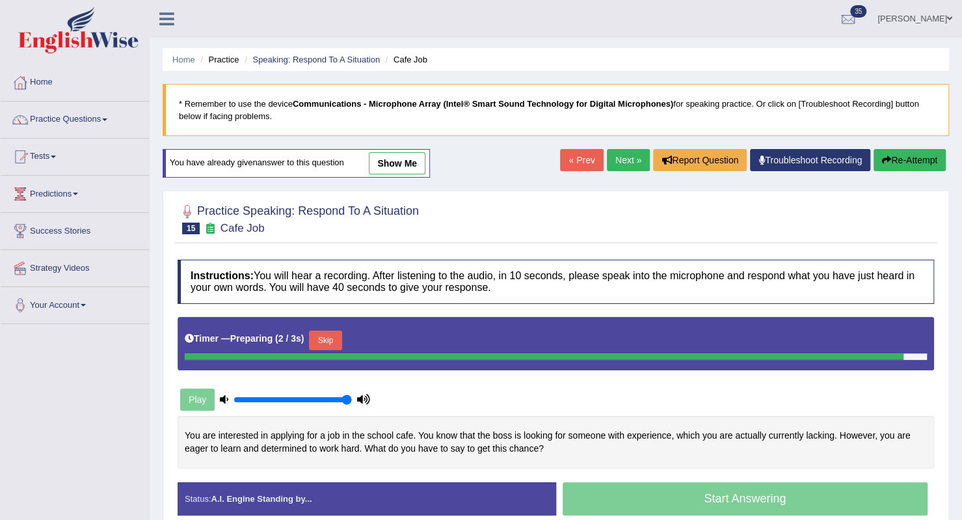
click at [334, 338] on button "Skip" at bounding box center [325, 340] width 33 height 20
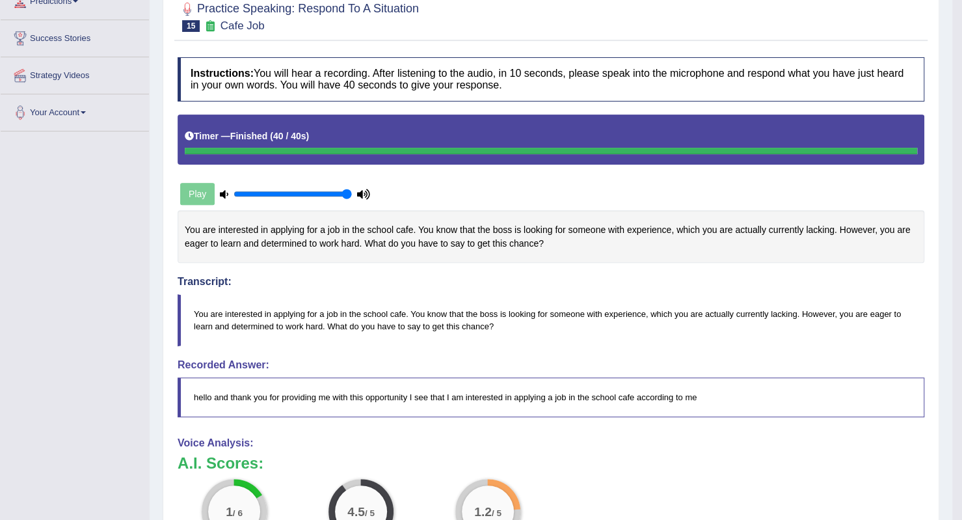
scroll to position [195, 0]
